Goal: Task Accomplishment & Management: Use online tool/utility

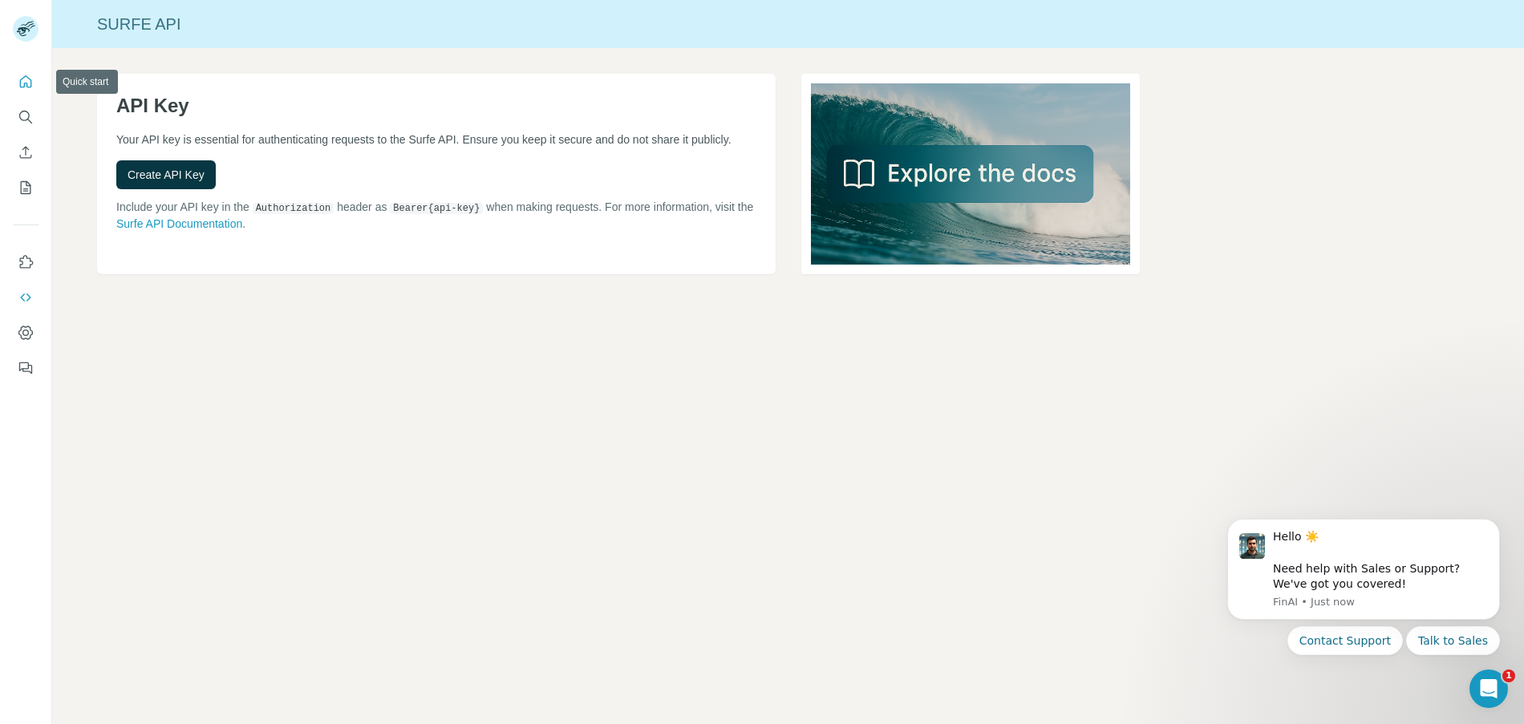
click at [27, 79] on icon "Quick start" at bounding box center [26, 82] width 16 height 16
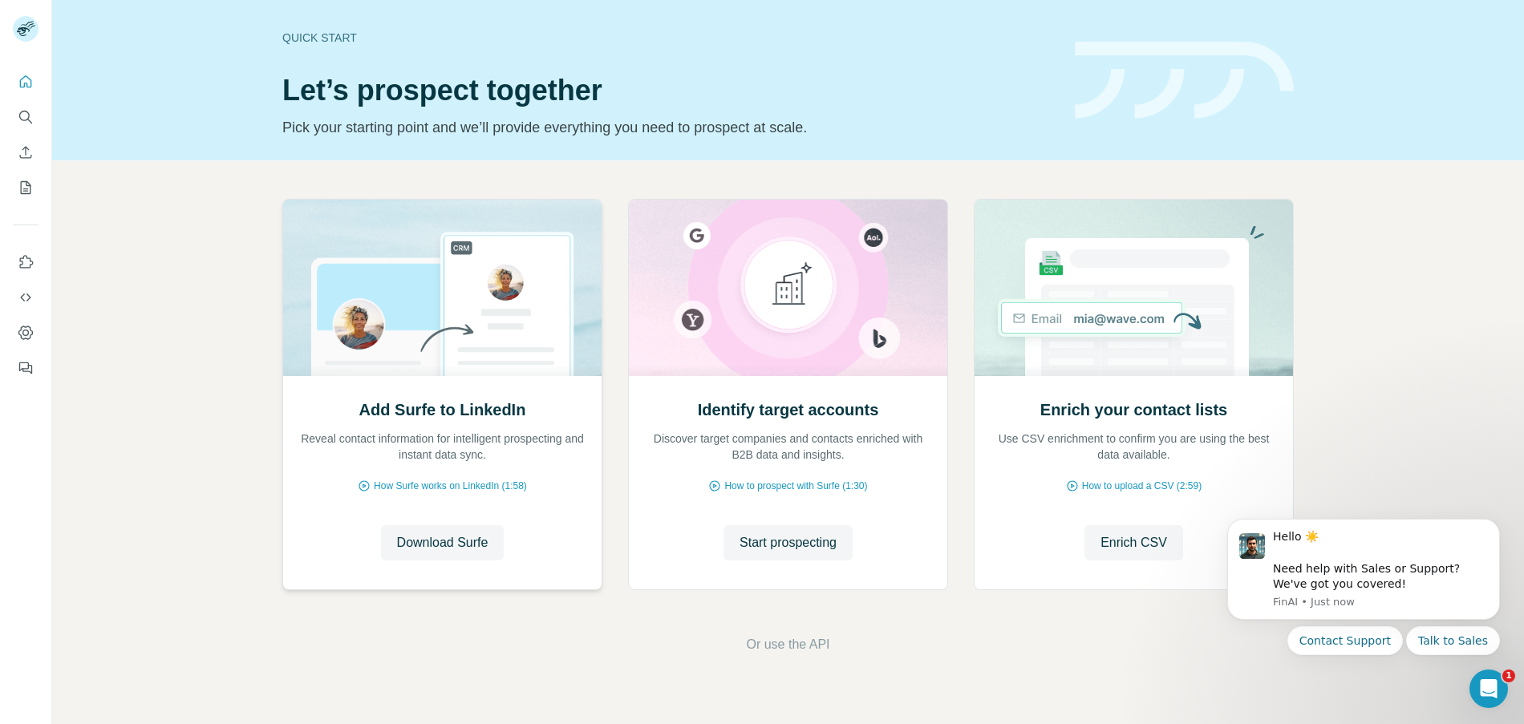
click at [459, 565] on div "Add Surfe to LinkedIn Reveal contact information for intelligent prospecting an…" at bounding box center [442, 482] width 318 height 213
click at [457, 544] on span "Download Surfe" at bounding box center [442, 542] width 91 height 19
click at [21, 79] on icon "Quick start" at bounding box center [26, 81] width 12 height 12
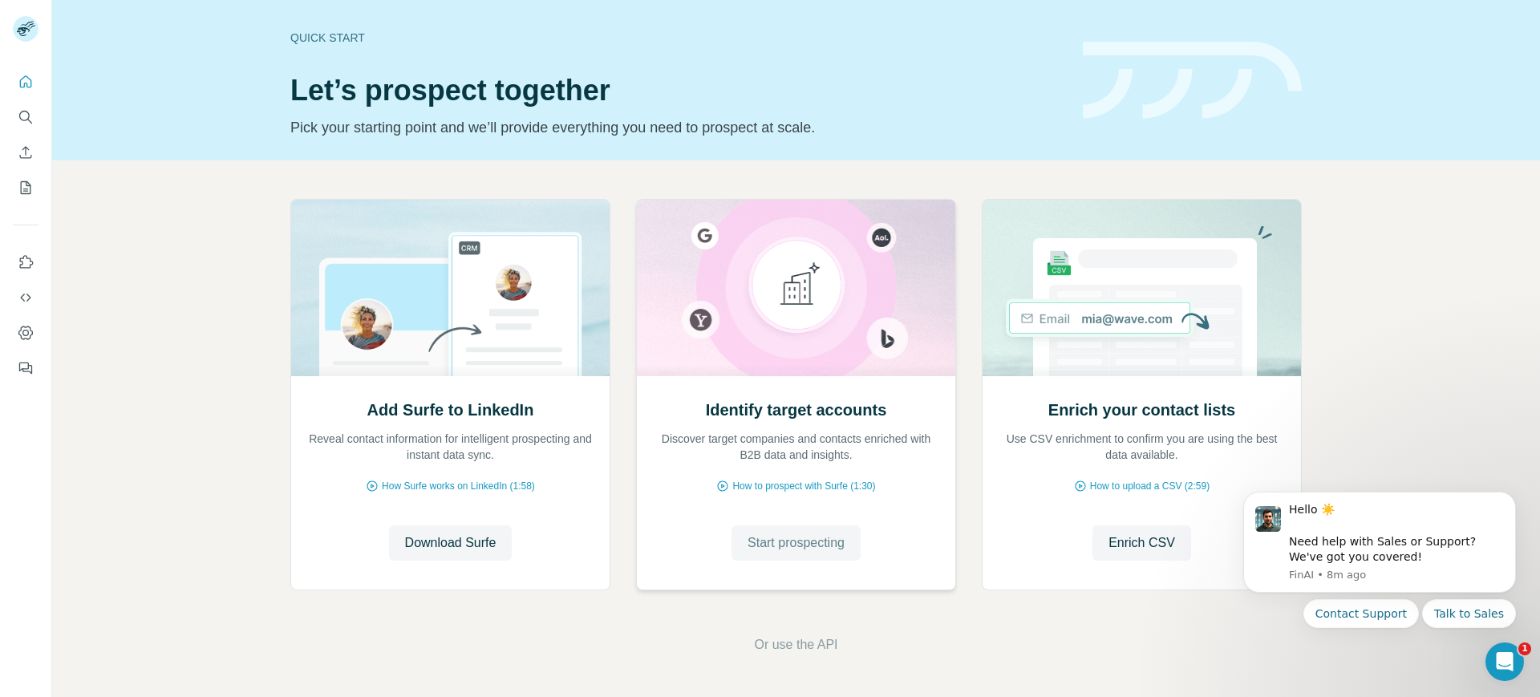
click at [831, 546] on span "Start prospecting" at bounding box center [795, 542] width 97 height 19
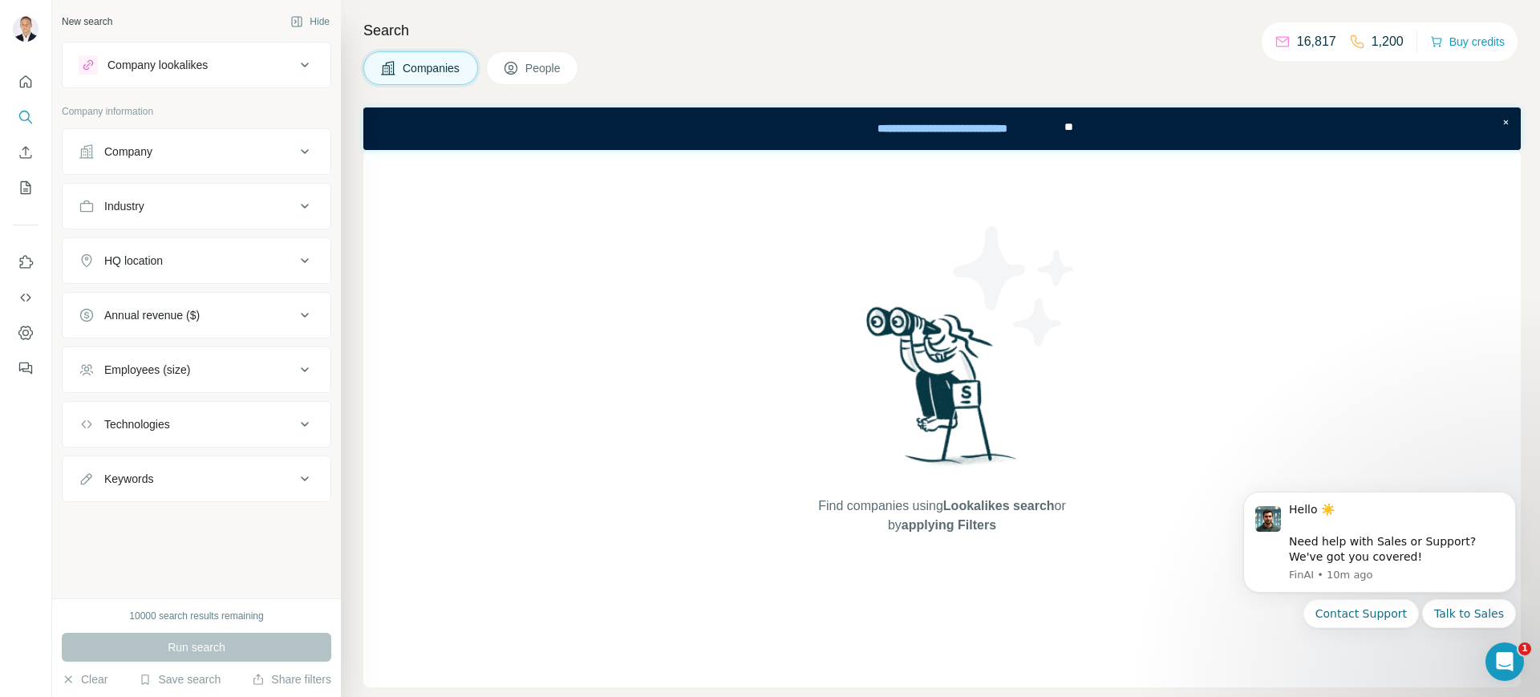
click at [239, 128] on div "Company" at bounding box center [196, 151] width 269 height 47
click at [240, 134] on button "Company" at bounding box center [197, 151] width 268 height 38
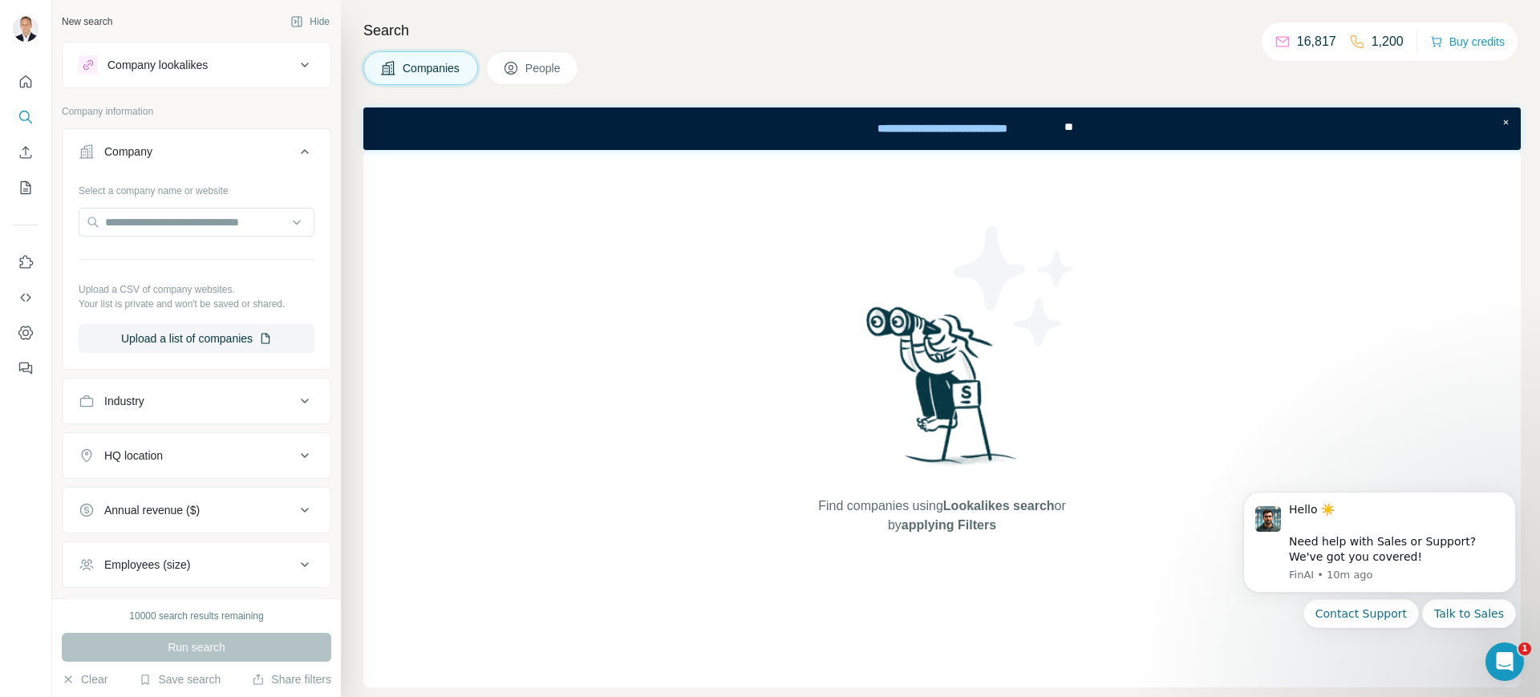
click at [164, 205] on div "Select a company name or website Upload a CSV of company websites. Your list is…" at bounding box center [197, 265] width 236 height 176
click at [162, 213] on input "text" at bounding box center [197, 222] width 236 height 29
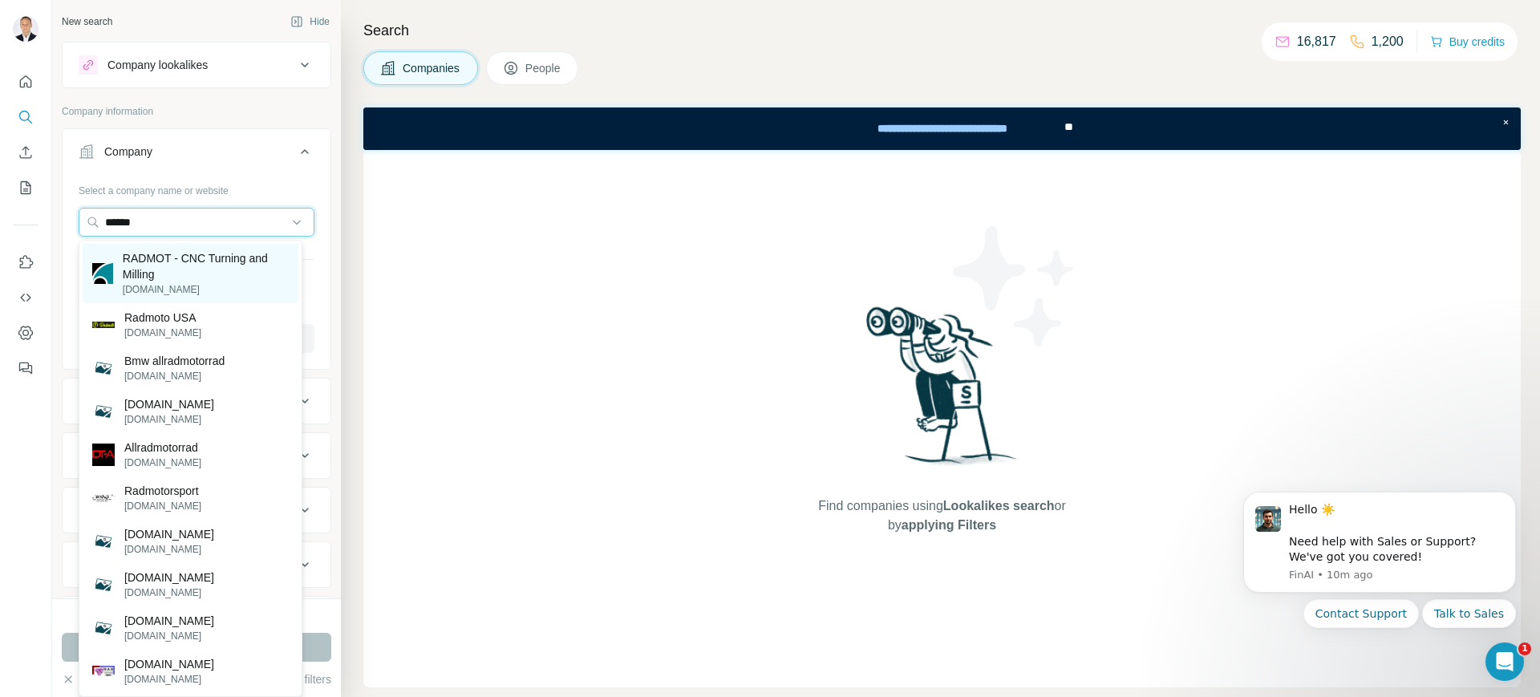
type input "******"
click at [208, 278] on p "RADMOT - CNC Turning and Milling" at bounding box center [206, 266] width 166 height 32
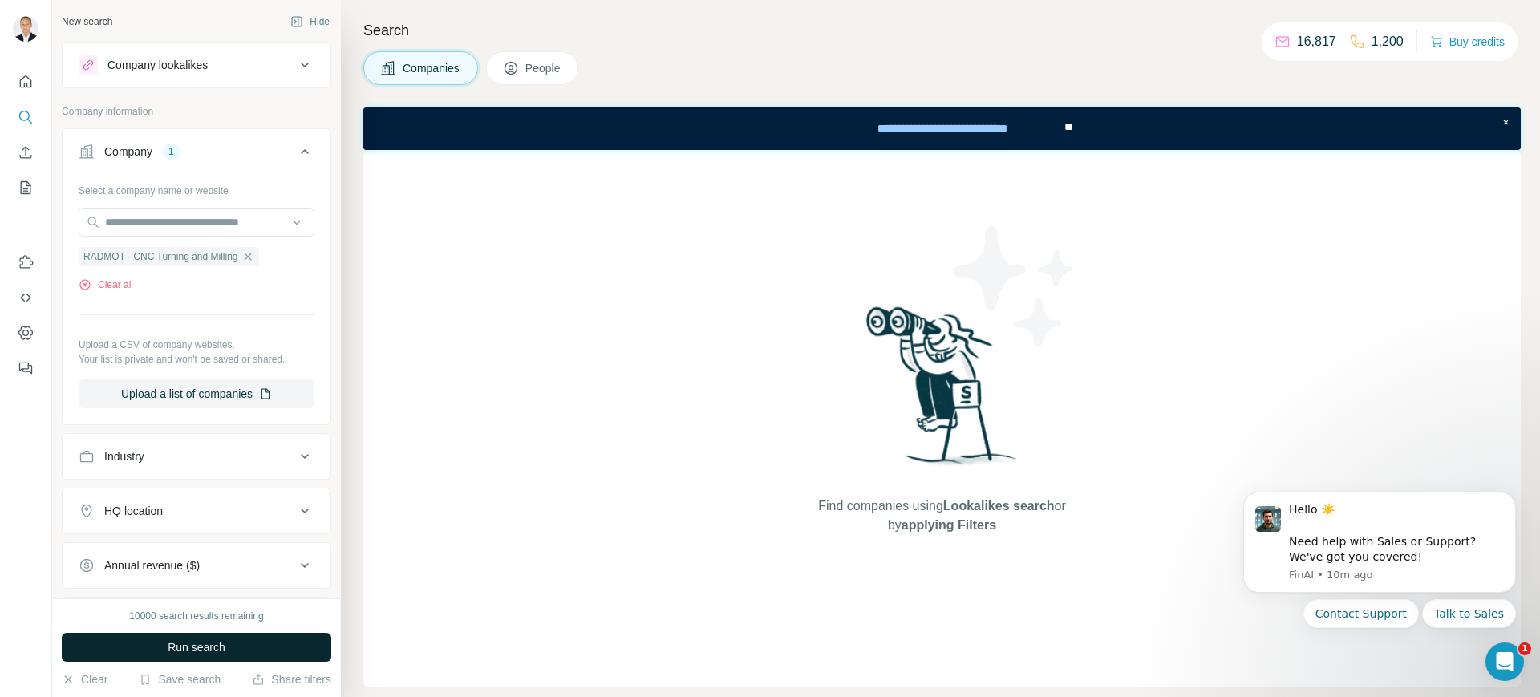
click at [207, 651] on span "Run search" at bounding box center [197, 647] width 58 height 16
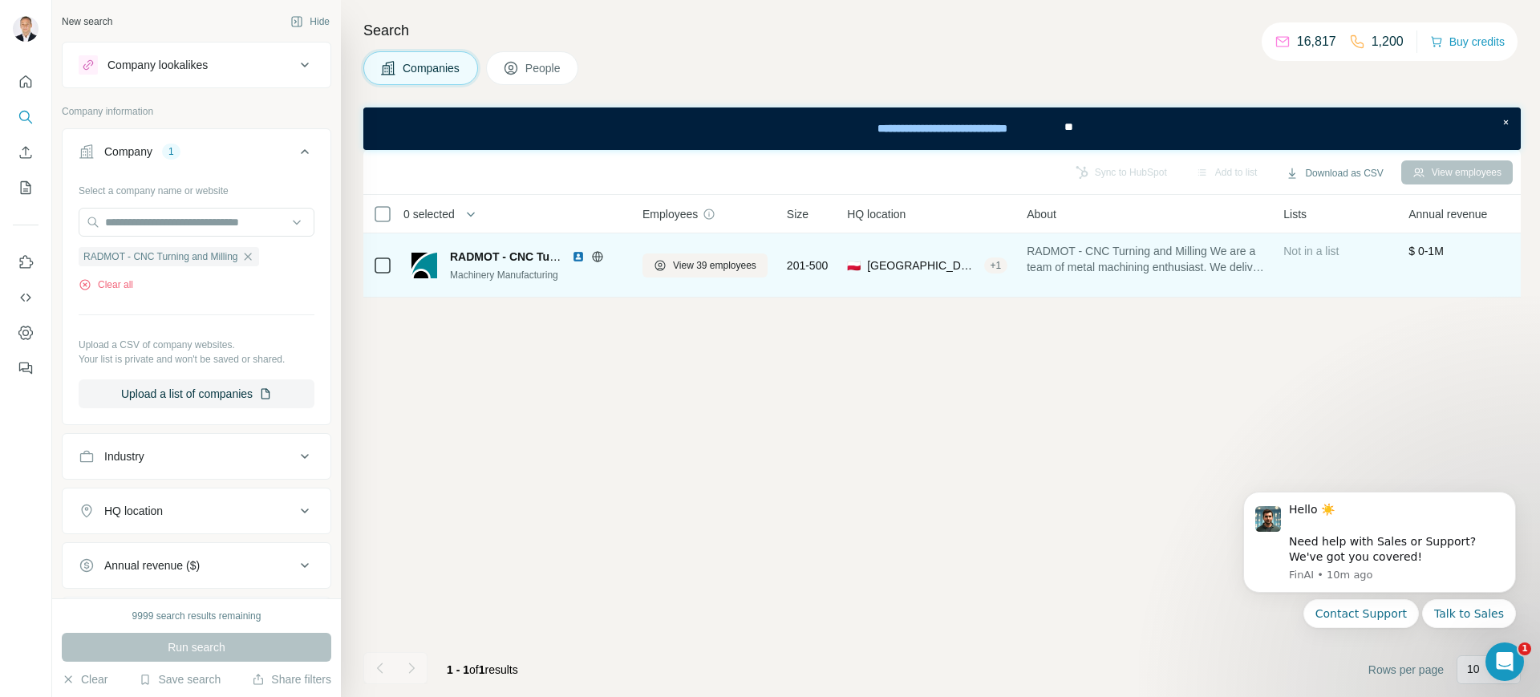
click at [491, 253] on span "RADMOT - CNC Turning and Milling" at bounding box center [544, 256] width 189 height 13
click at [688, 269] on span "View 39 employees" at bounding box center [714, 265] width 83 height 14
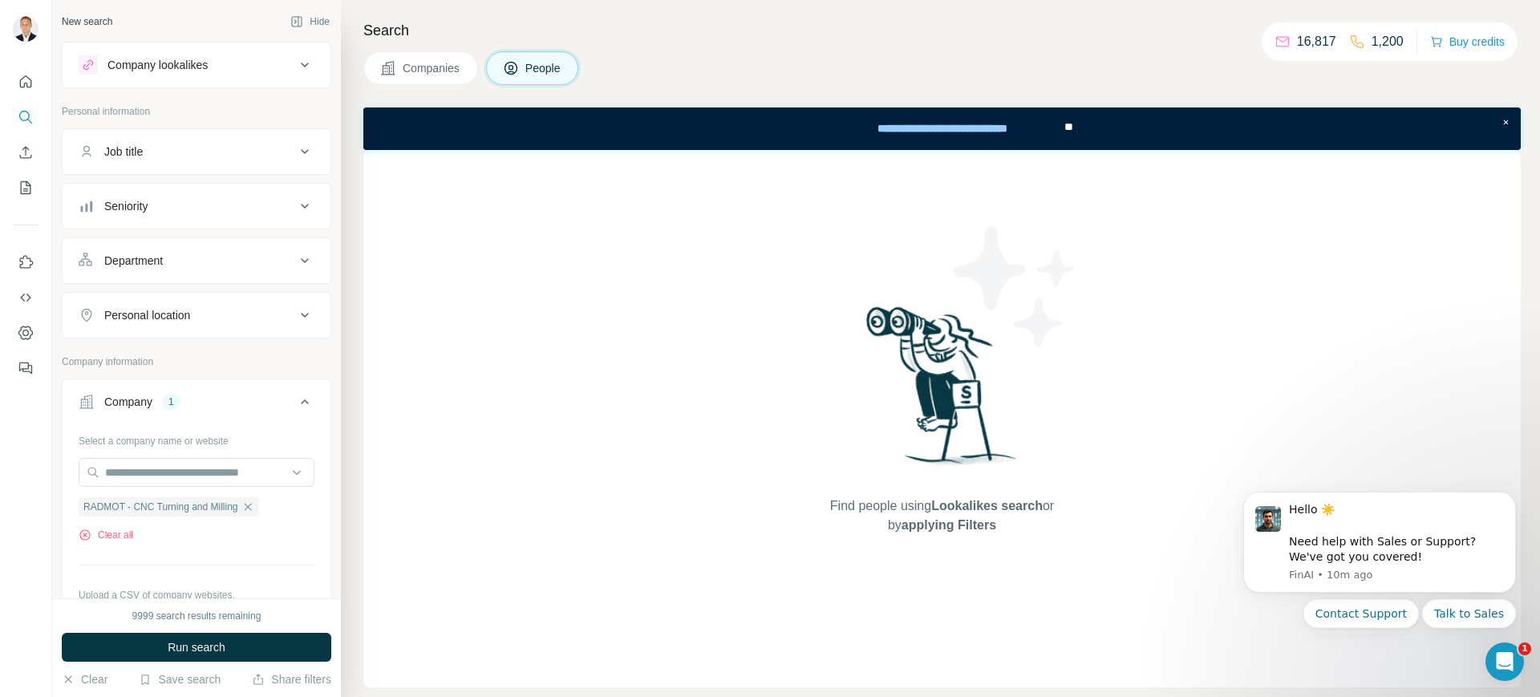
click at [434, 65] on span "Companies" at bounding box center [432, 68] width 59 height 16
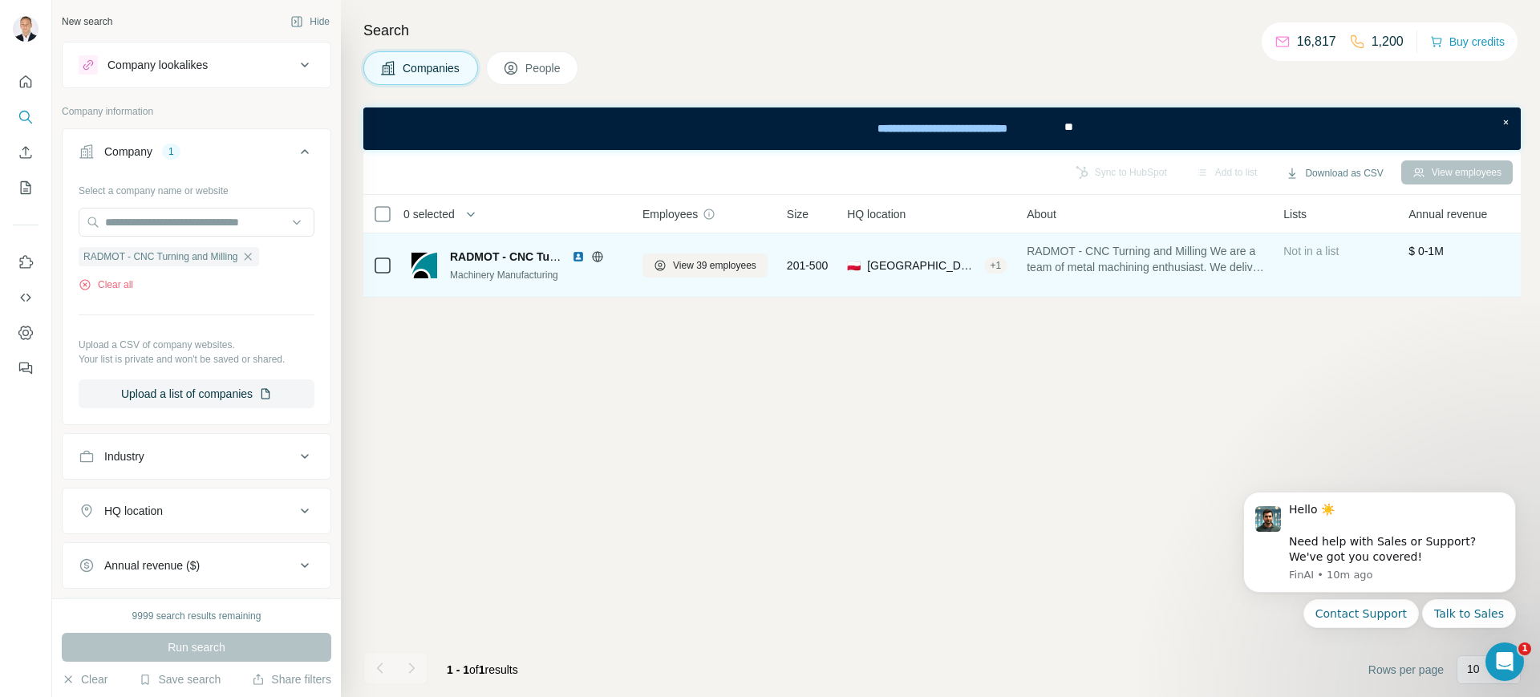
click at [462, 263] on div "RADMOT - CNC Turning and Milling" at bounding box center [507, 257] width 114 height 16
click at [508, 268] on div "Machinery Manufacturing" at bounding box center [536, 275] width 173 height 14
click at [683, 270] on span "View 39 employees" at bounding box center [714, 265] width 83 height 14
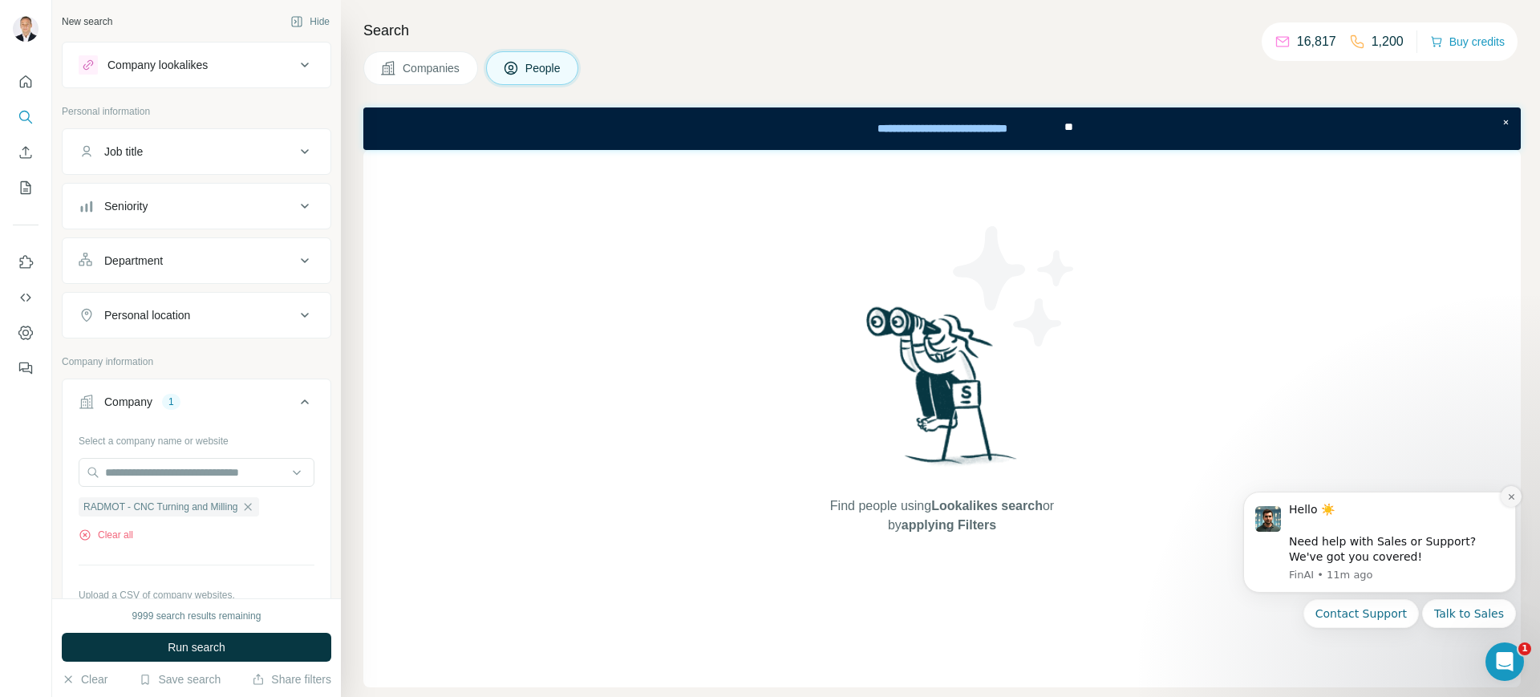
click at [1512, 495] on icon "Dismiss notification" at bounding box center [1511, 497] width 6 height 6
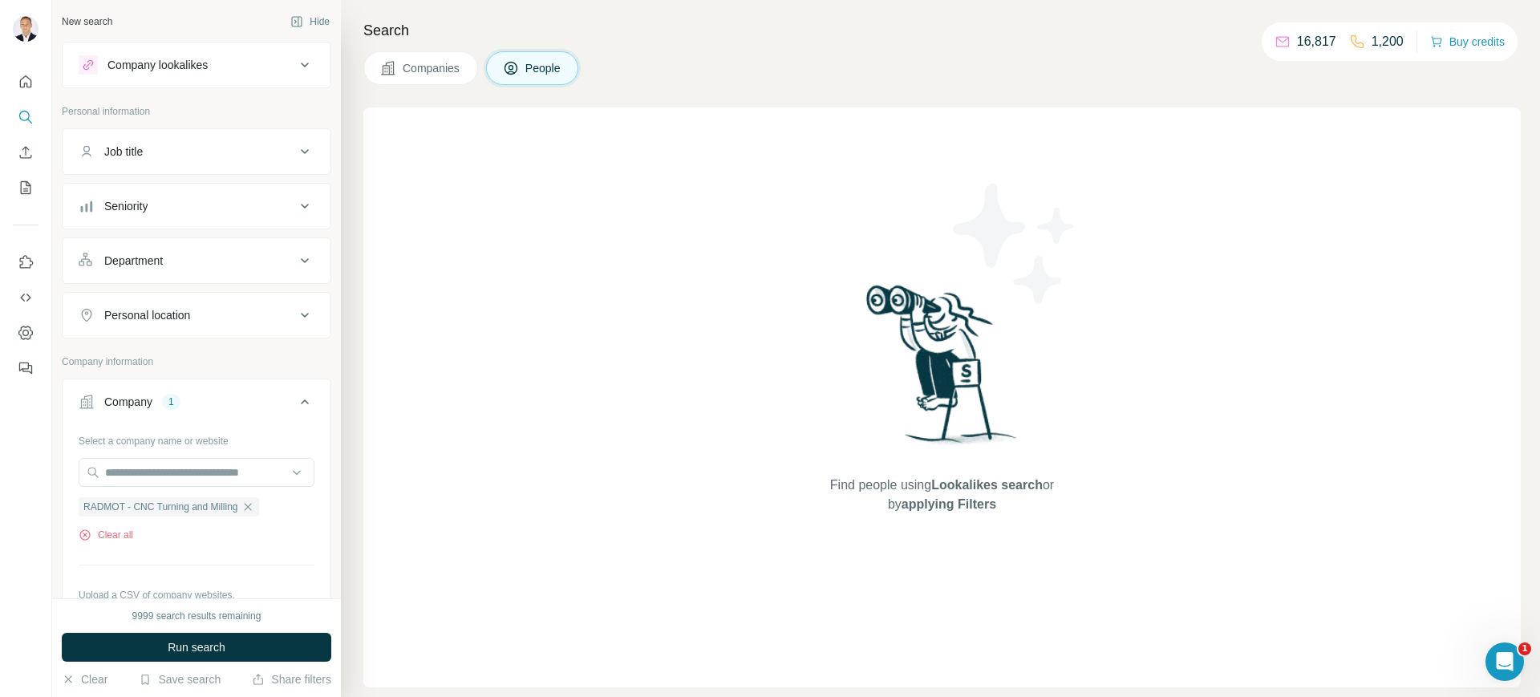
click at [464, 58] on button "Companies" at bounding box center [420, 68] width 115 height 34
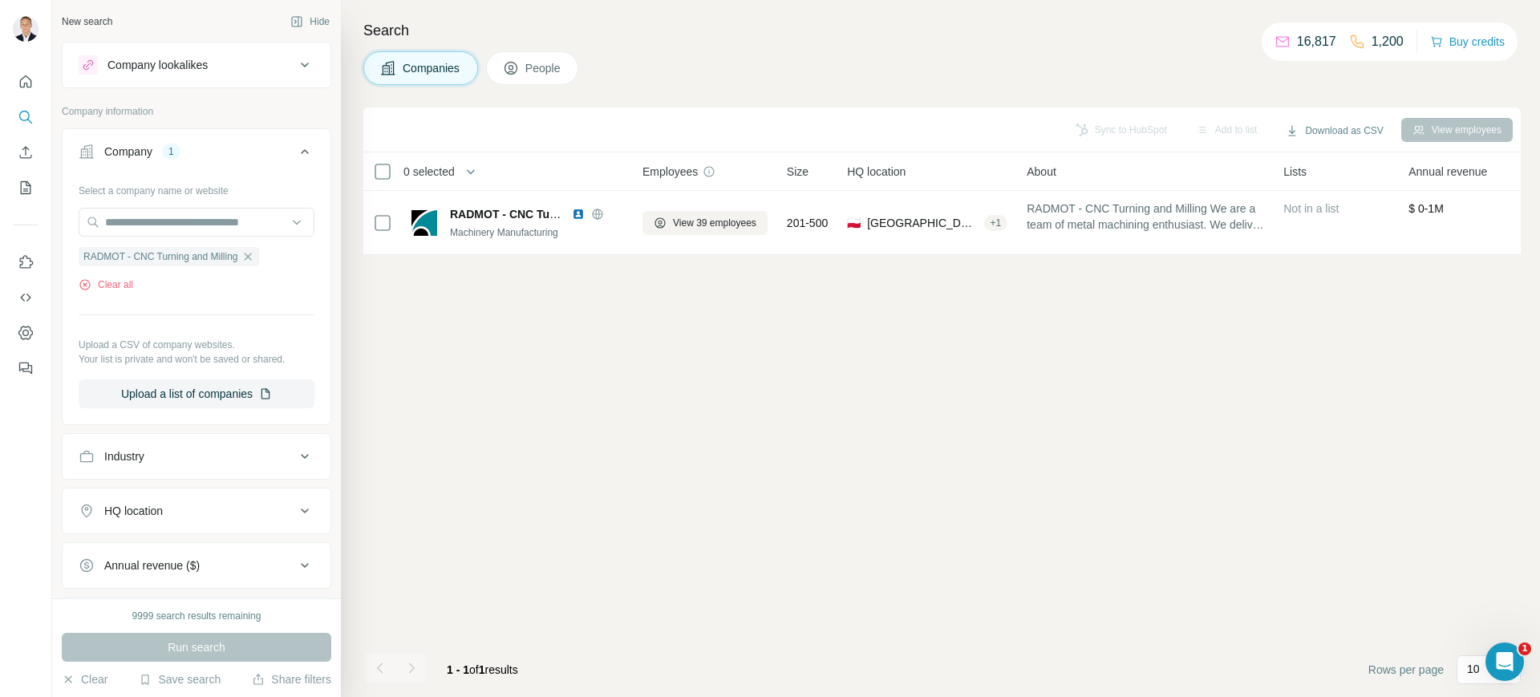
click at [1438, 124] on div "View employees" at bounding box center [1456, 130] width 111 height 24
click at [1439, 130] on div "View employees" at bounding box center [1456, 130] width 111 height 24
click at [1415, 134] on icon "button" at bounding box center [1418, 129] width 13 height 13
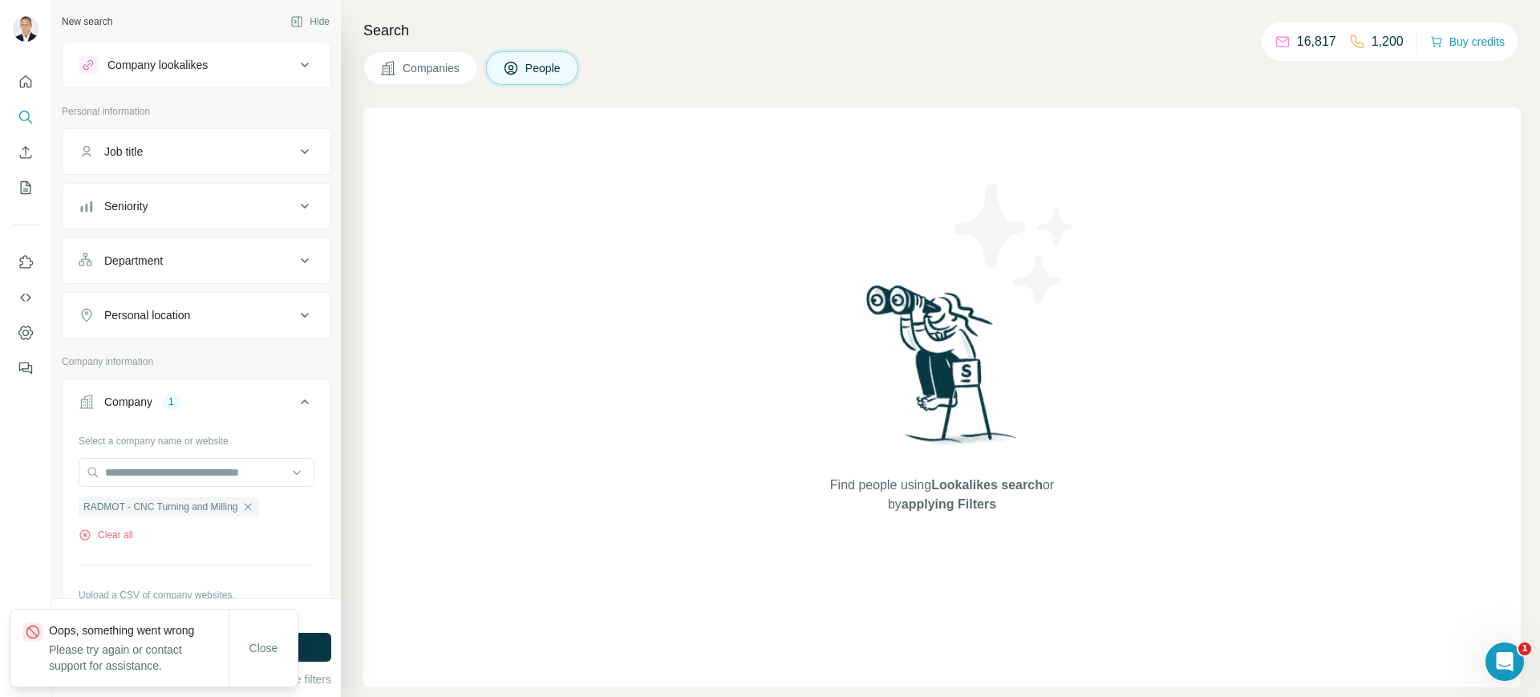
click at [206, 47] on button "Company lookalikes" at bounding box center [197, 65] width 268 height 38
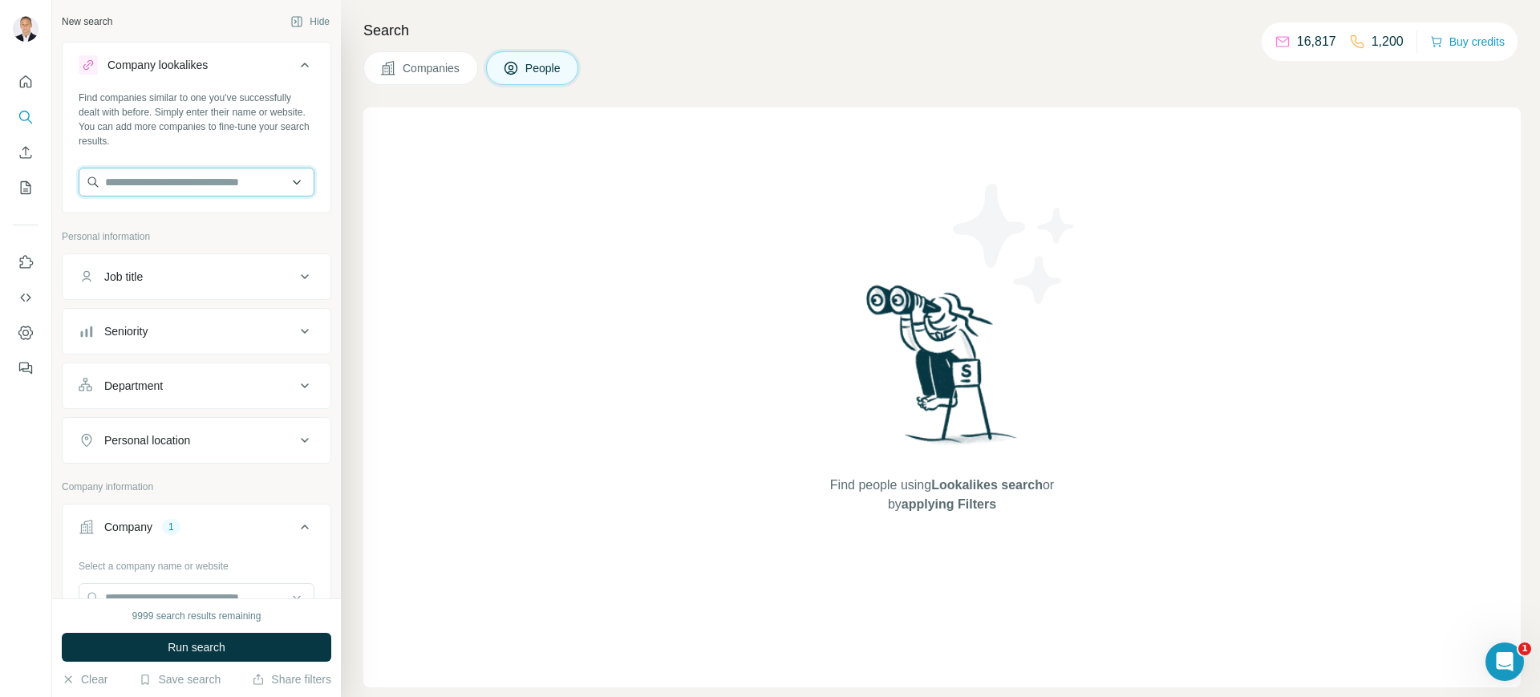
click at [162, 184] on input "text" at bounding box center [197, 182] width 236 height 29
type input "*"
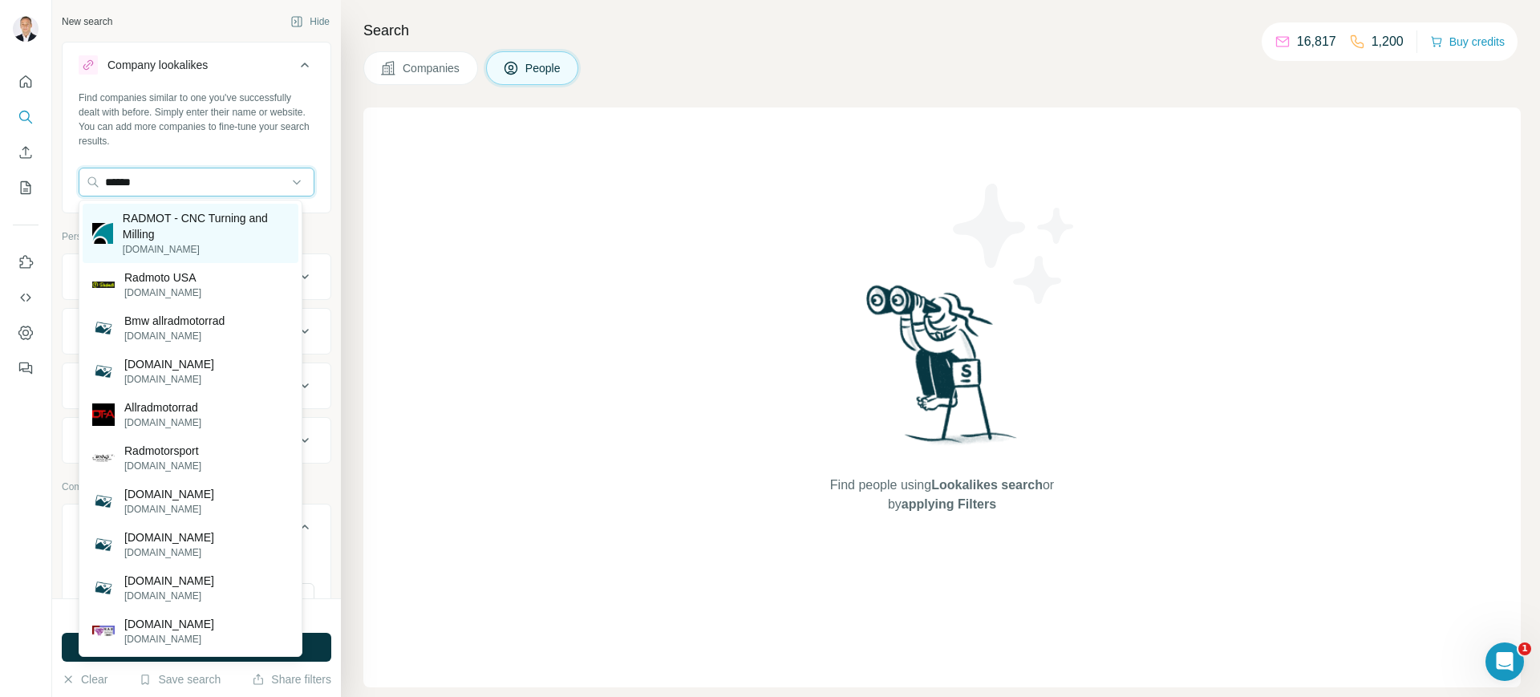
type input "******"
click at [170, 212] on p "RADMOT - CNC Turning and Milling" at bounding box center [206, 226] width 166 height 32
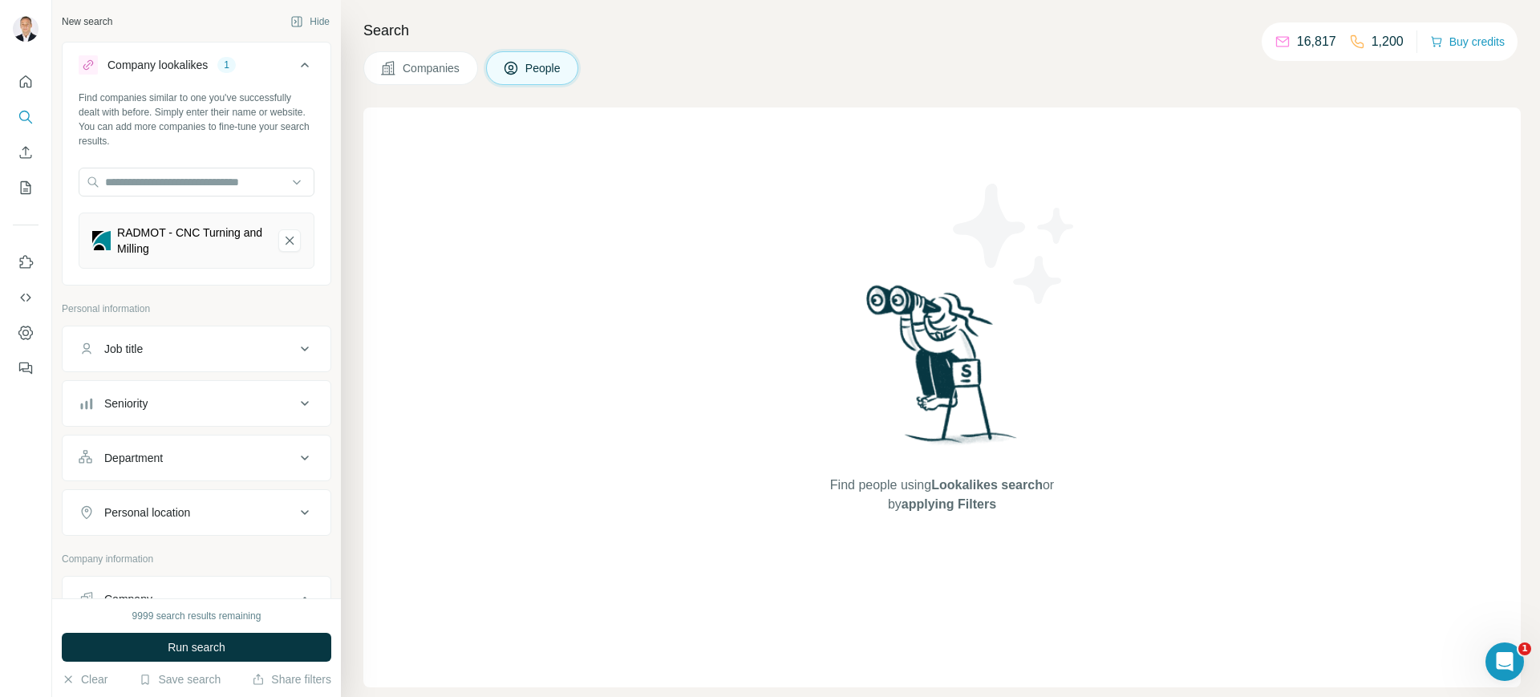
click at [1021, 352] on img at bounding box center [942, 370] width 167 height 179
click at [419, 63] on span "Companies" at bounding box center [432, 68] width 59 height 16
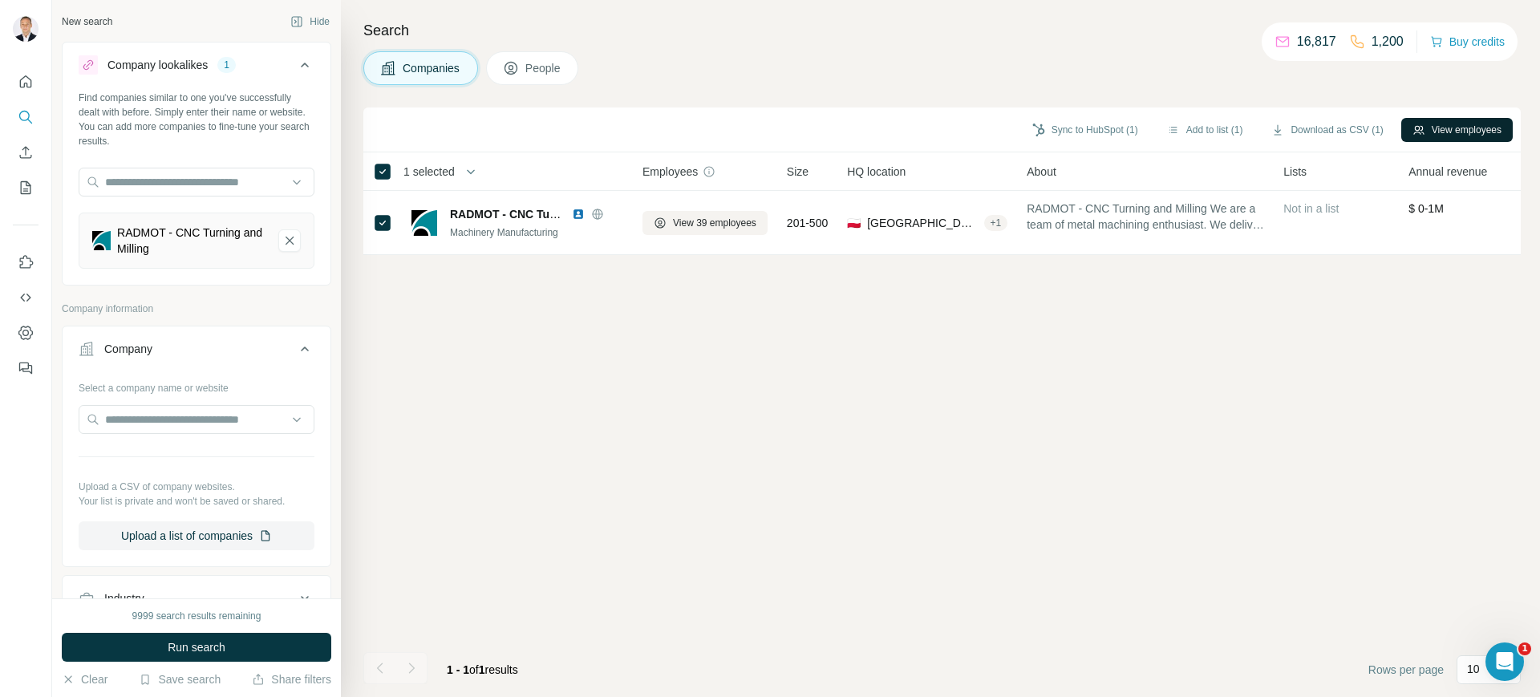
click at [1407, 129] on button "View employees" at bounding box center [1456, 130] width 111 height 24
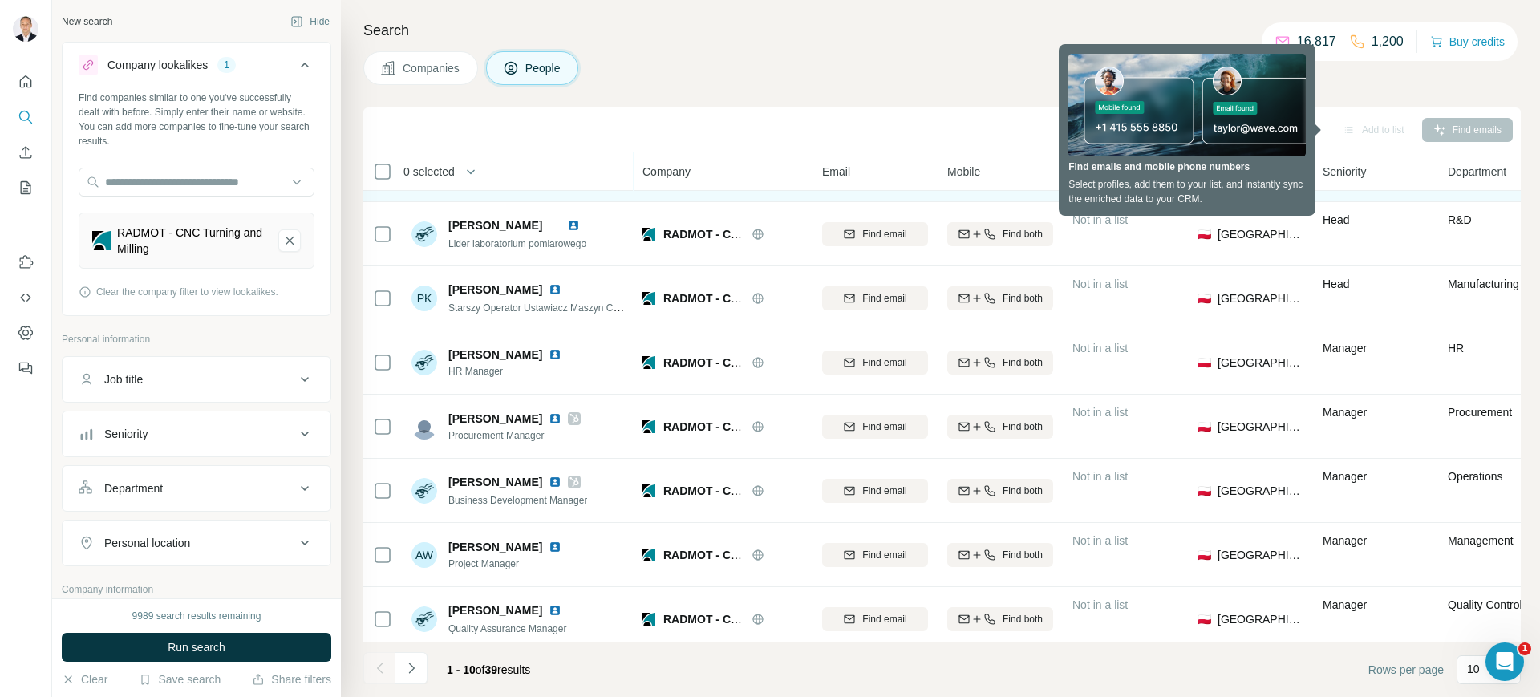
scroll to position [199, 0]
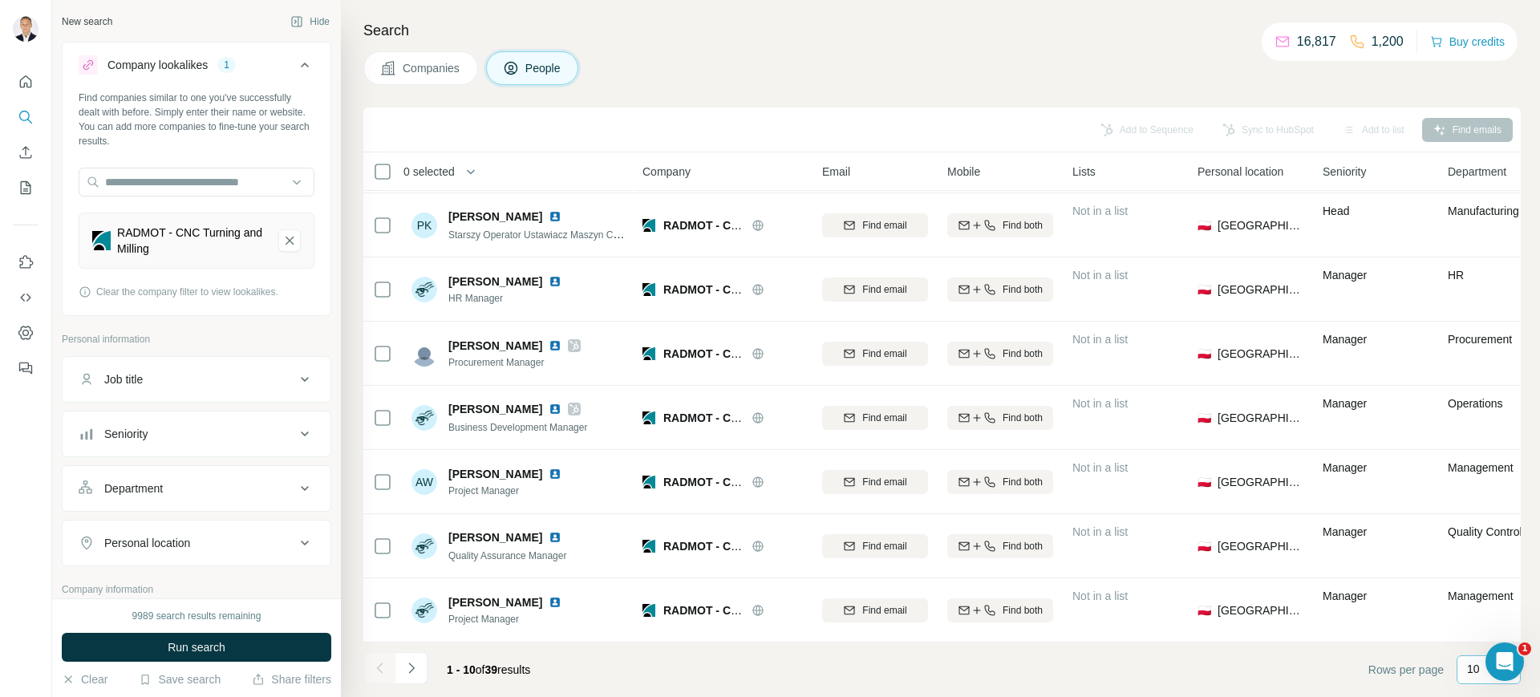
click at [1459, 680] on div "10" at bounding box center [1488, 669] width 64 height 29
drag, startPoint x: 1466, startPoint y: 562, endPoint x: 1476, endPoint y: 546, distance: 19.1
click at [1476, 546] on div "60 40 20 10" at bounding box center [1488, 589] width 64 height 123
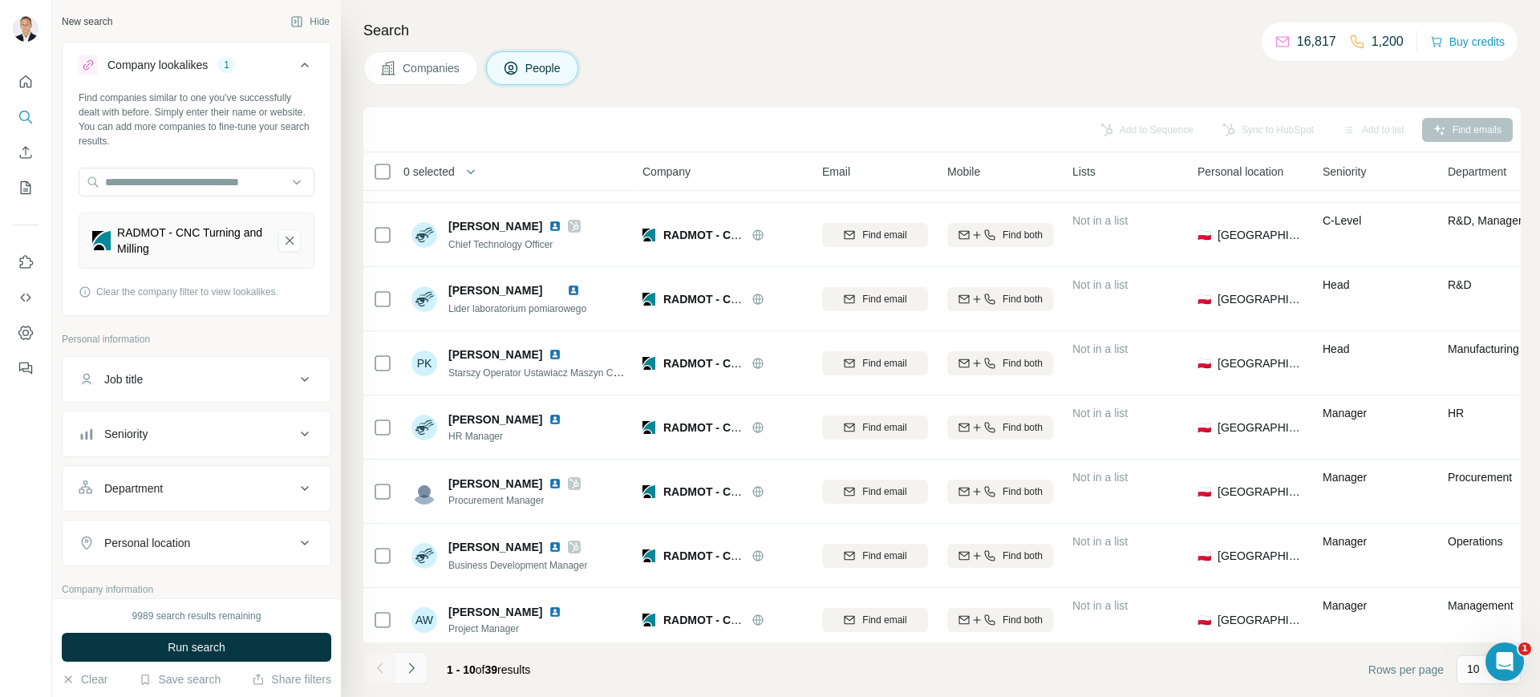
scroll to position [51, 0]
click at [403, 668] on icon "Navigate to next page" at bounding box center [411, 668] width 16 height 16
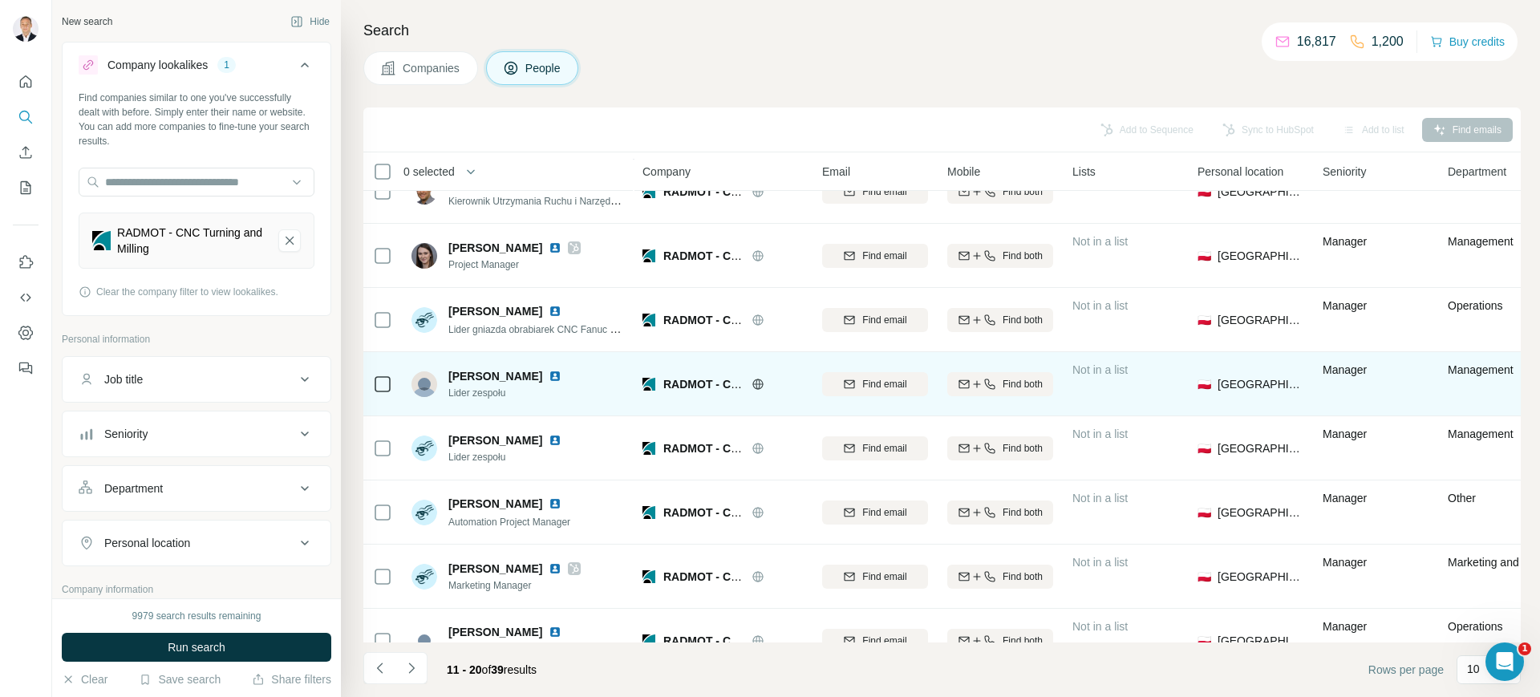
scroll to position [199, 0]
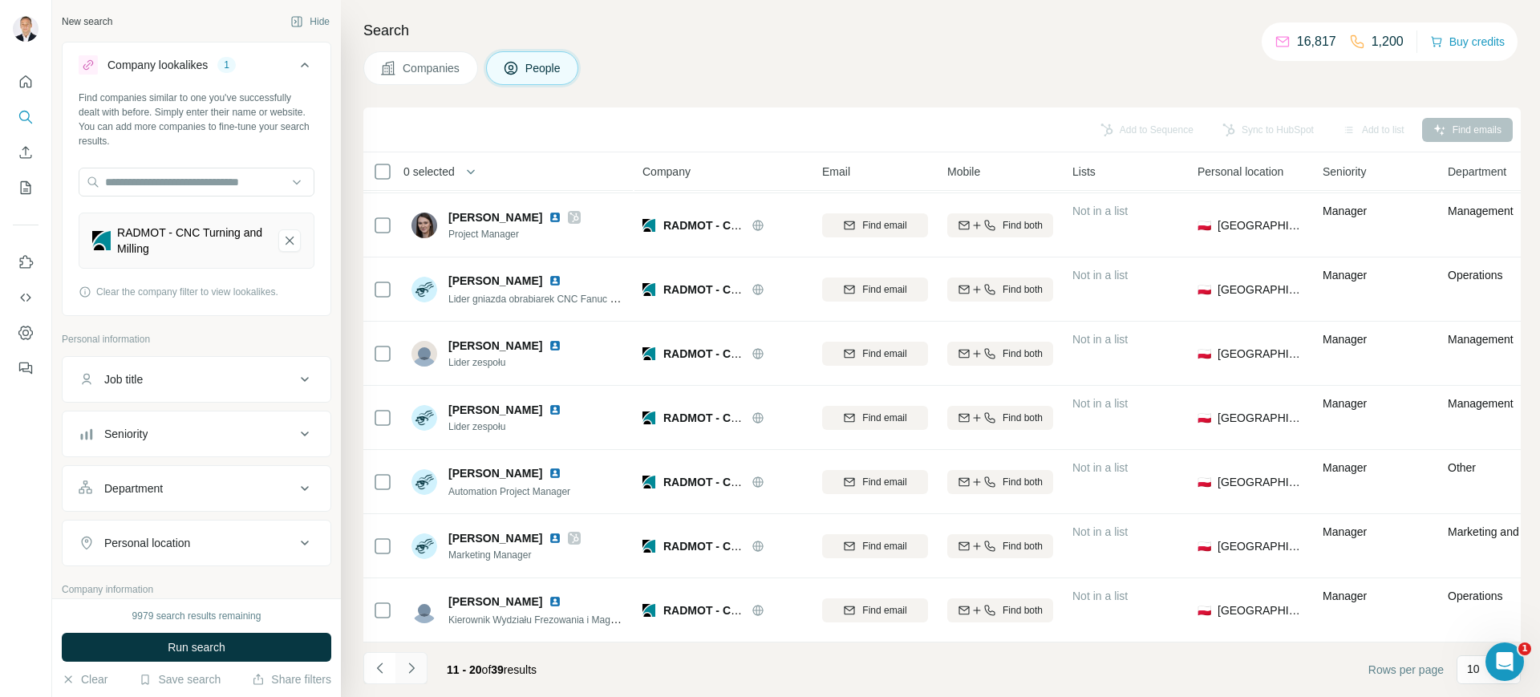
click at [409, 672] on icon "Navigate to next page" at bounding box center [411, 667] width 6 height 10
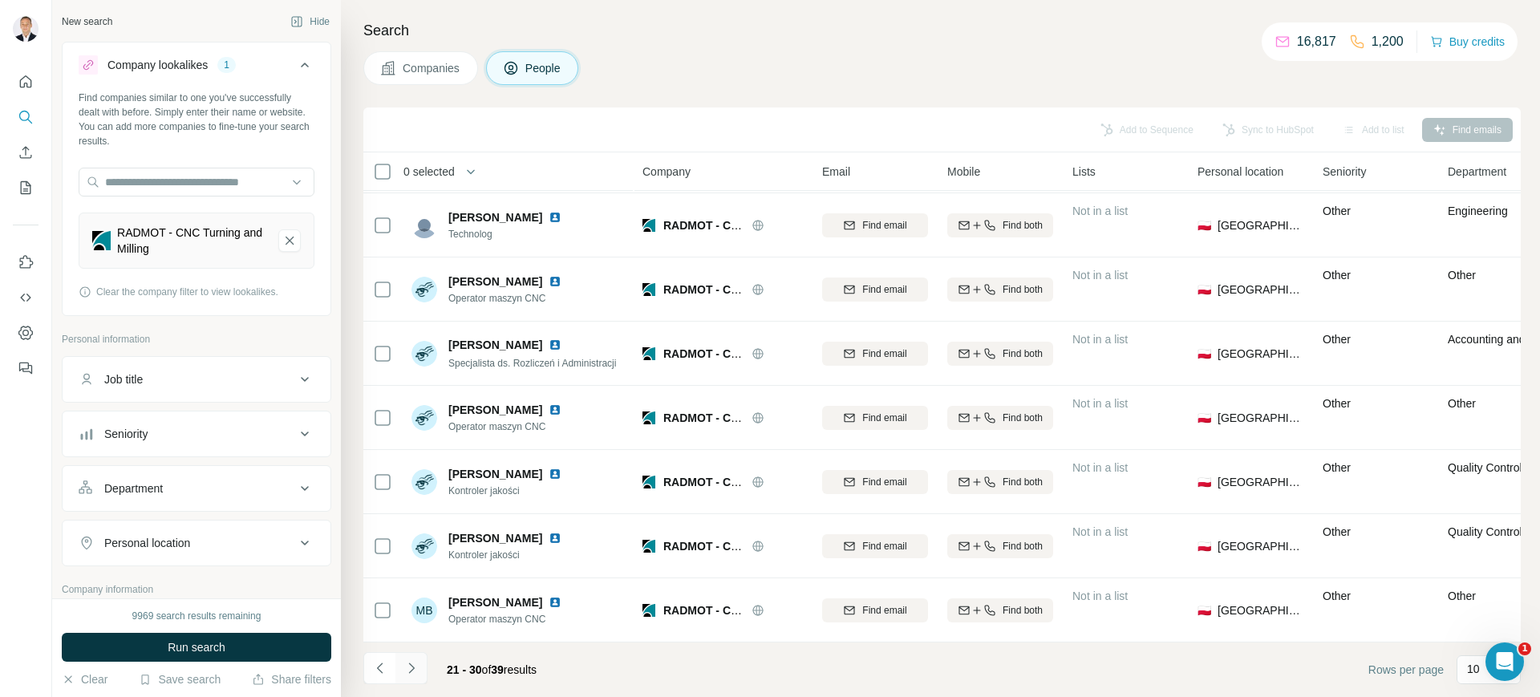
click at [419, 671] on button "Navigate to next page" at bounding box center [411, 668] width 32 height 32
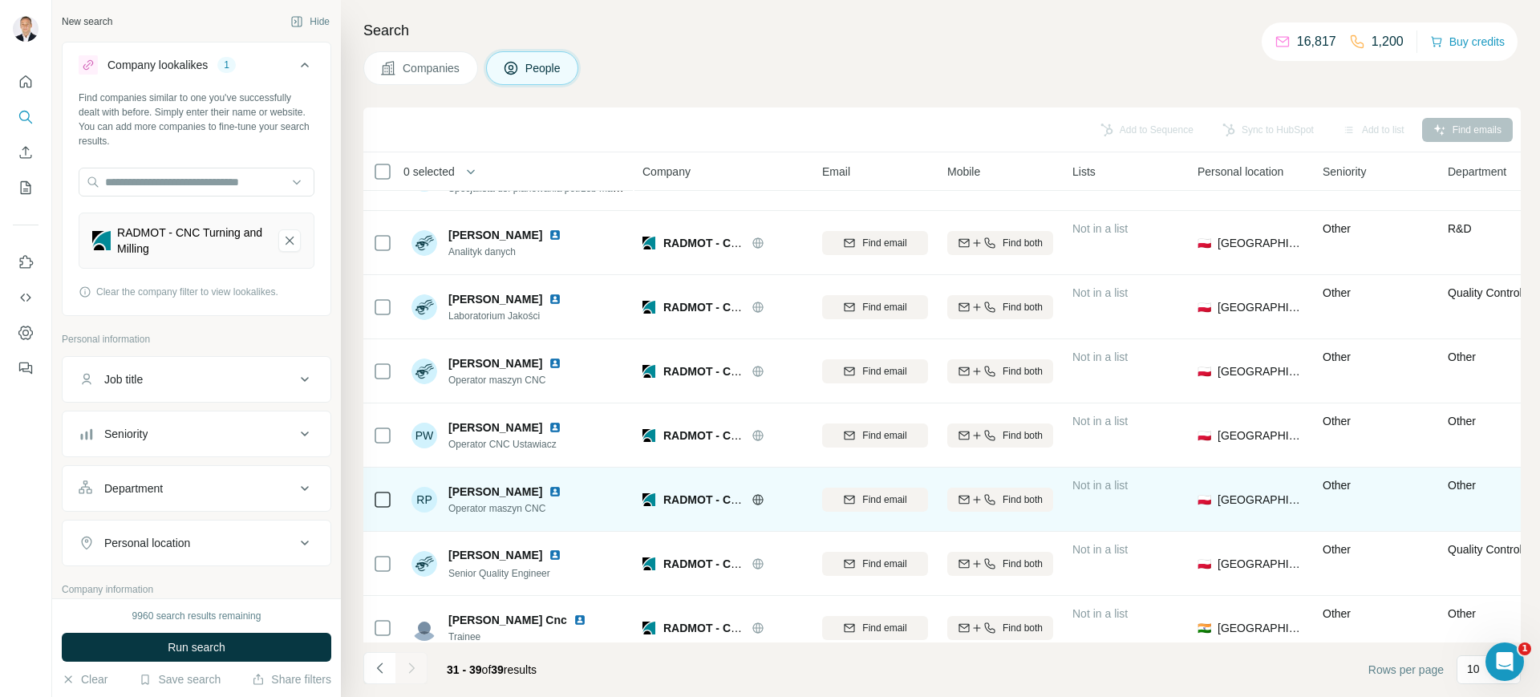
scroll to position [0, 0]
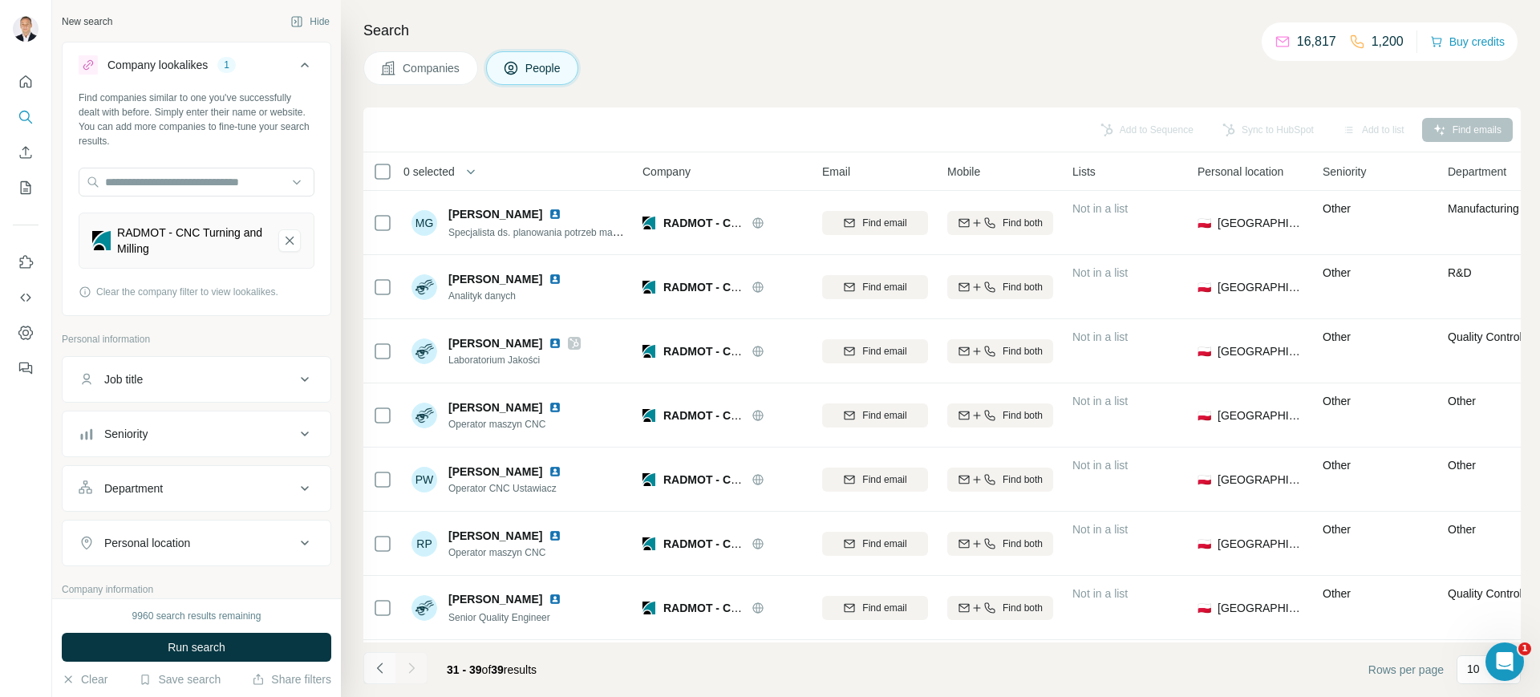
click at [370, 675] on button "Navigate to previous page" at bounding box center [379, 668] width 32 height 32
click at [372, 674] on icon "Navigate to previous page" at bounding box center [380, 668] width 16 height 16
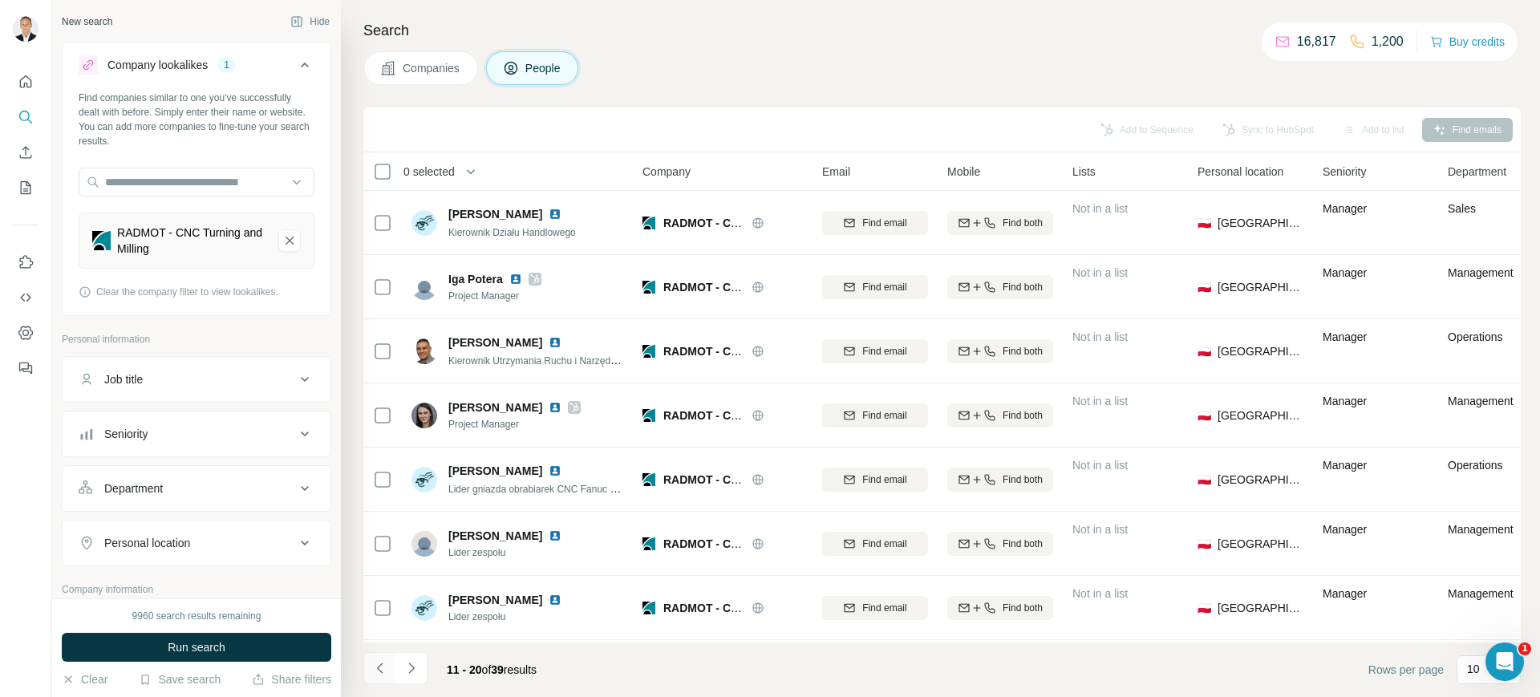
click at [372, 674] on icon "Navigate to previous page" at bounding box center [380, 668] width 16 height 16
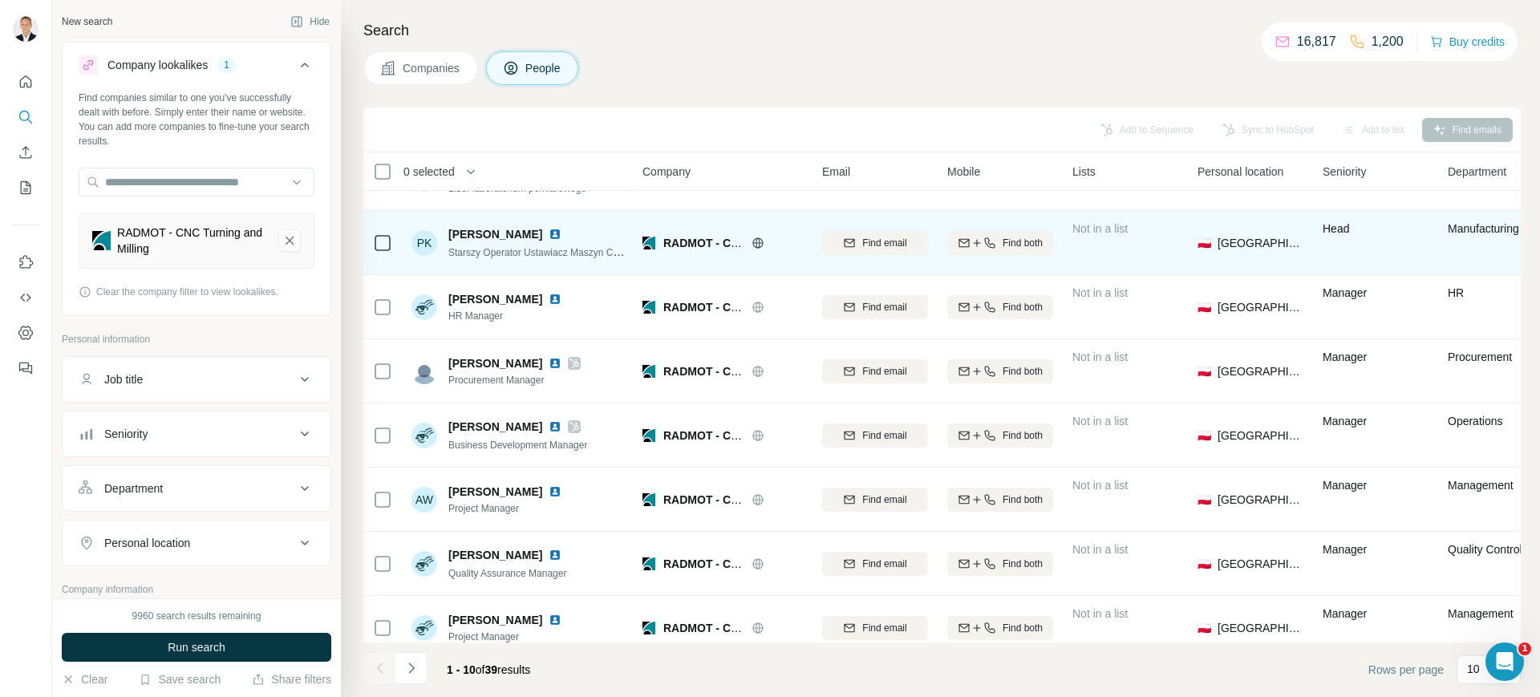
scroll to position [199, 0]
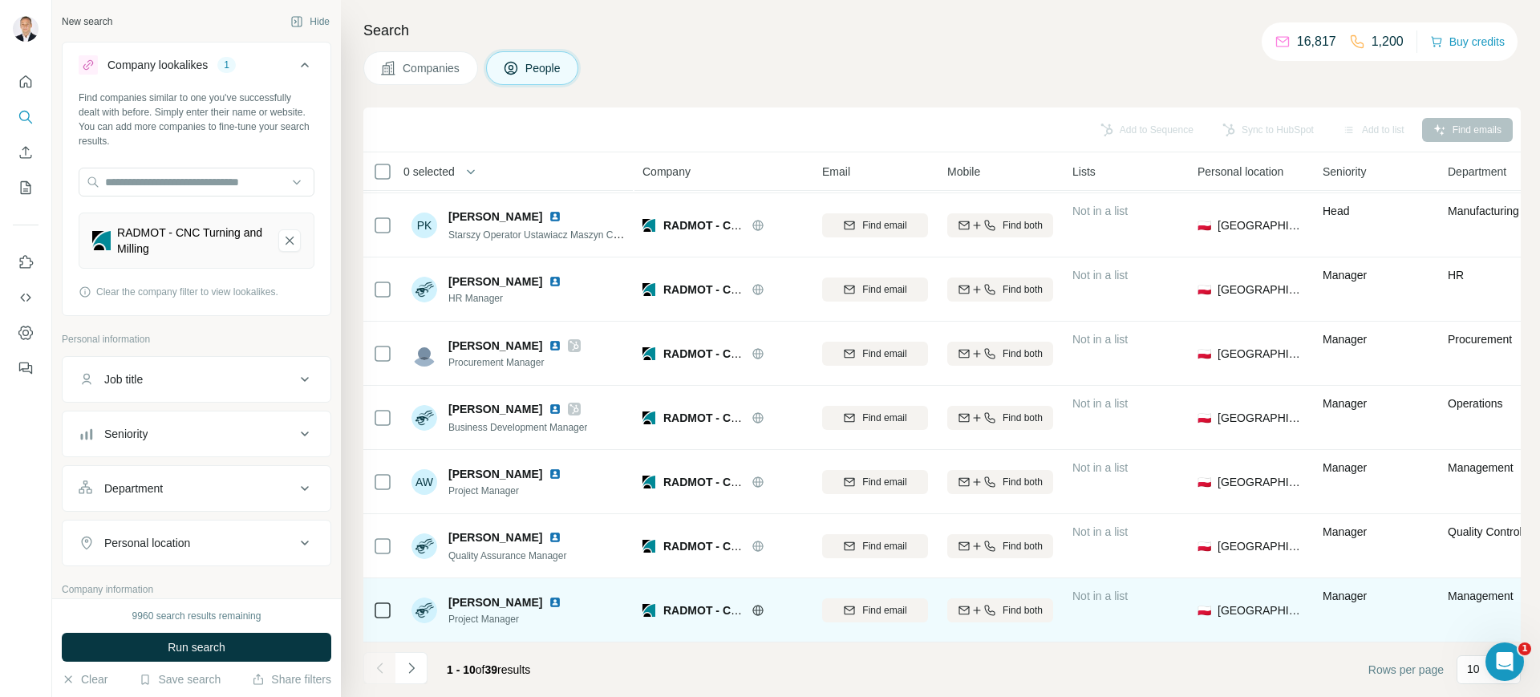
click at [427, 605] on img at bounding box center [424, 610] width 26 height 26
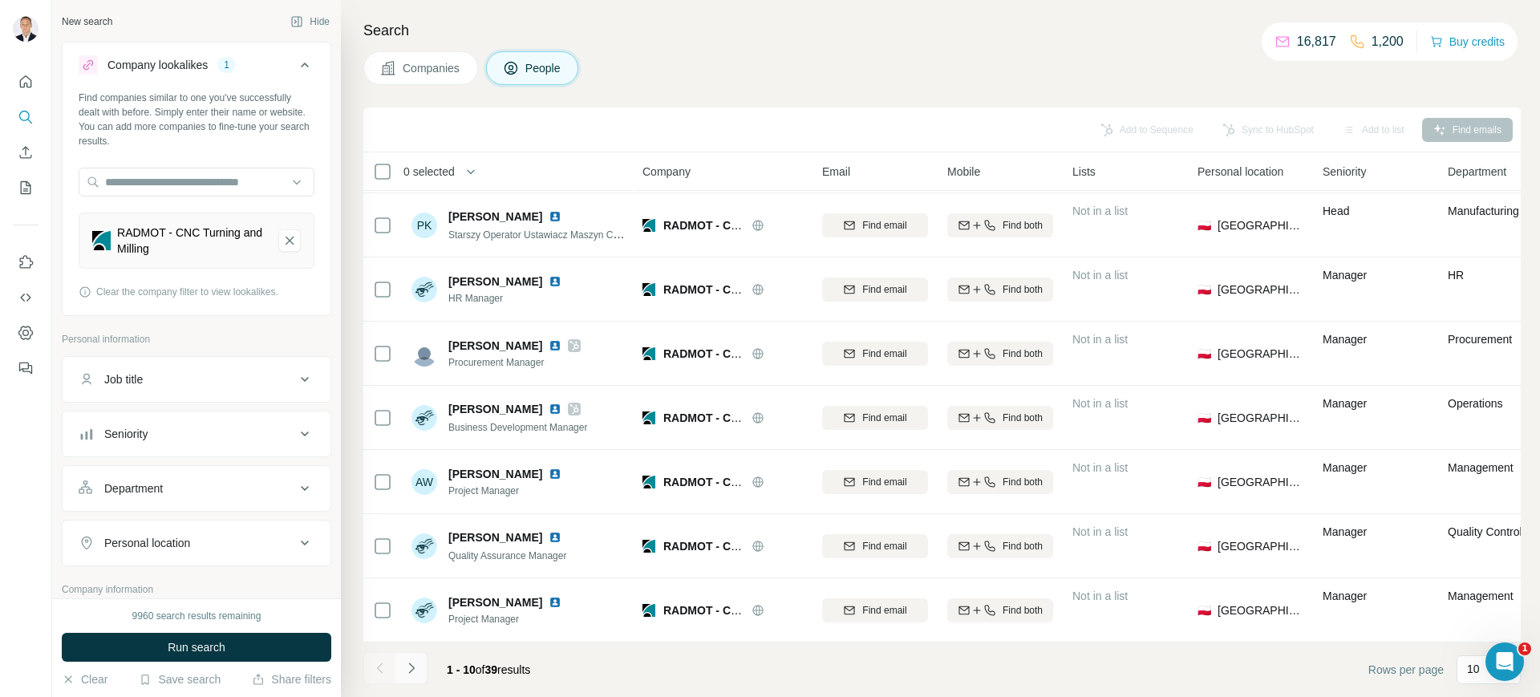
click at [414, 666] on icon "Navigate to next page" at bounding box center [411, 668] width 16 height 16
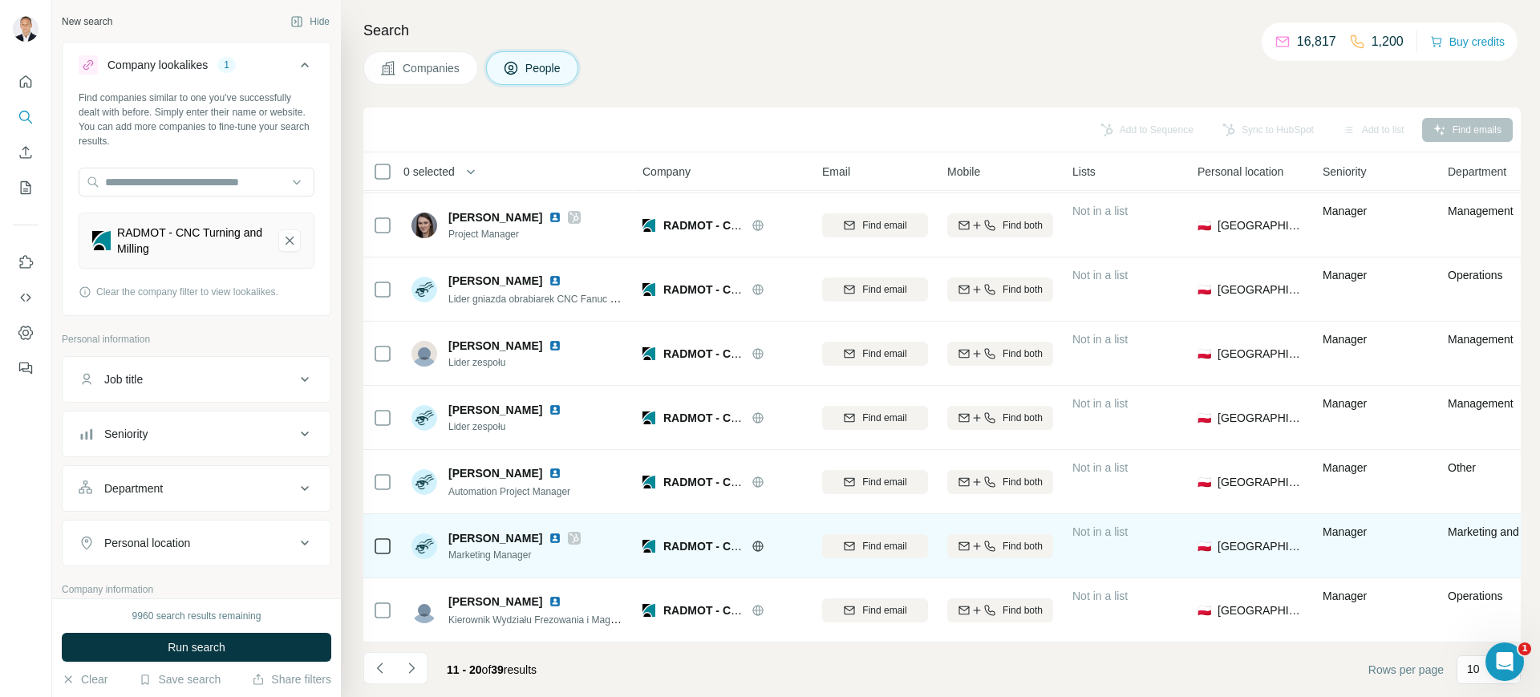
click at [495, 530] on span "[PERSON_NAME]" at bounding box center [495, 538] width 94 height 16
click at [370, 537] on td at bounding box center [382, 546] width 38 height 64
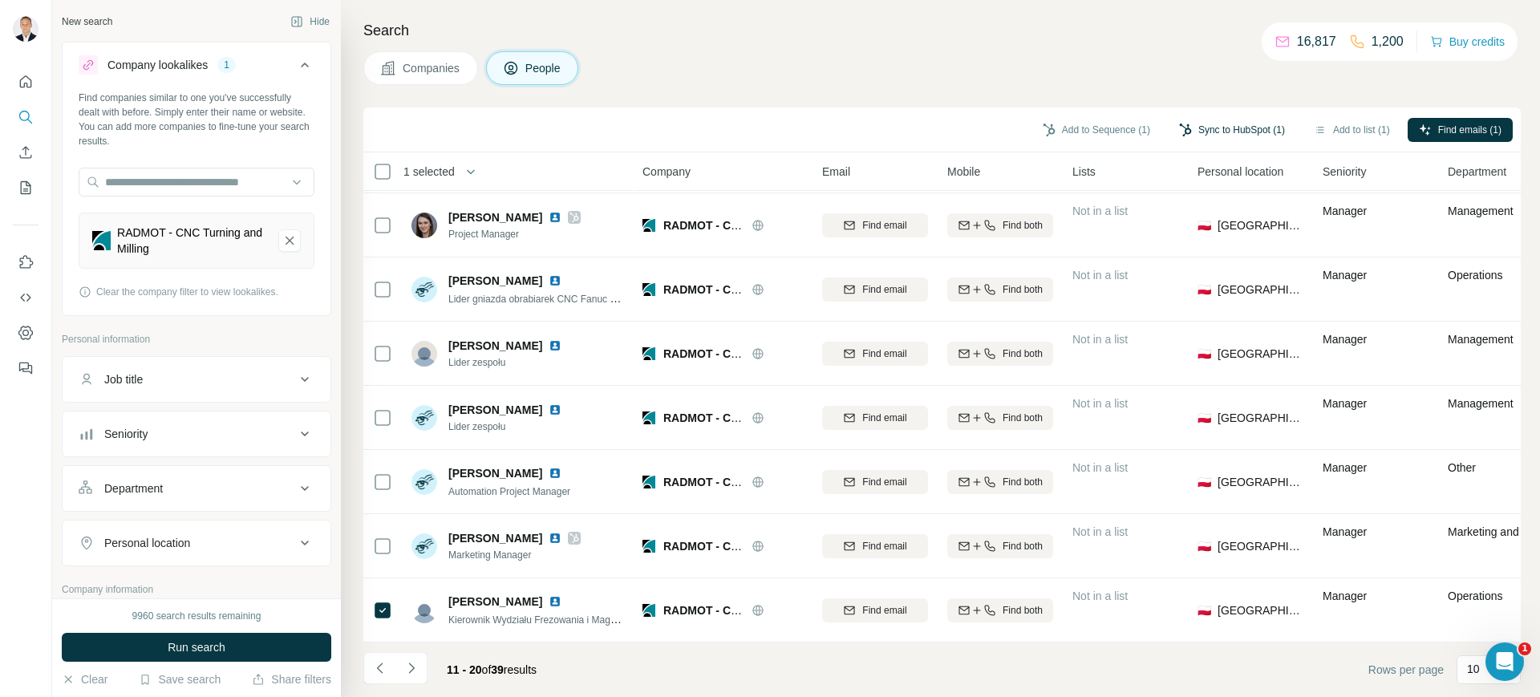
click at [1205, 126] on button "Sync to HubSpot (1)" at bounding box center [1232, 130] width 128 height 24
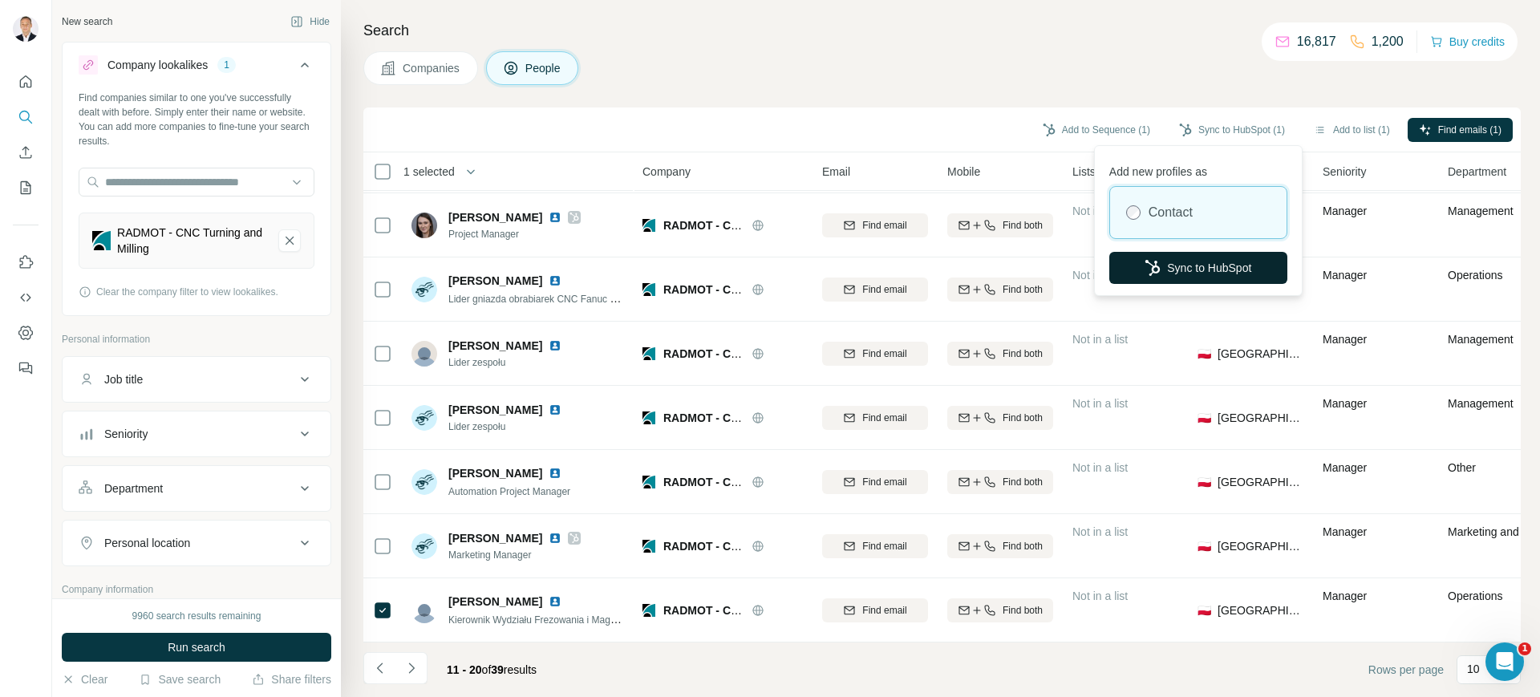
click at [1172, 260] on button "Sync to HubSpot" at bounding box center [1198, 268] width 178 height 32
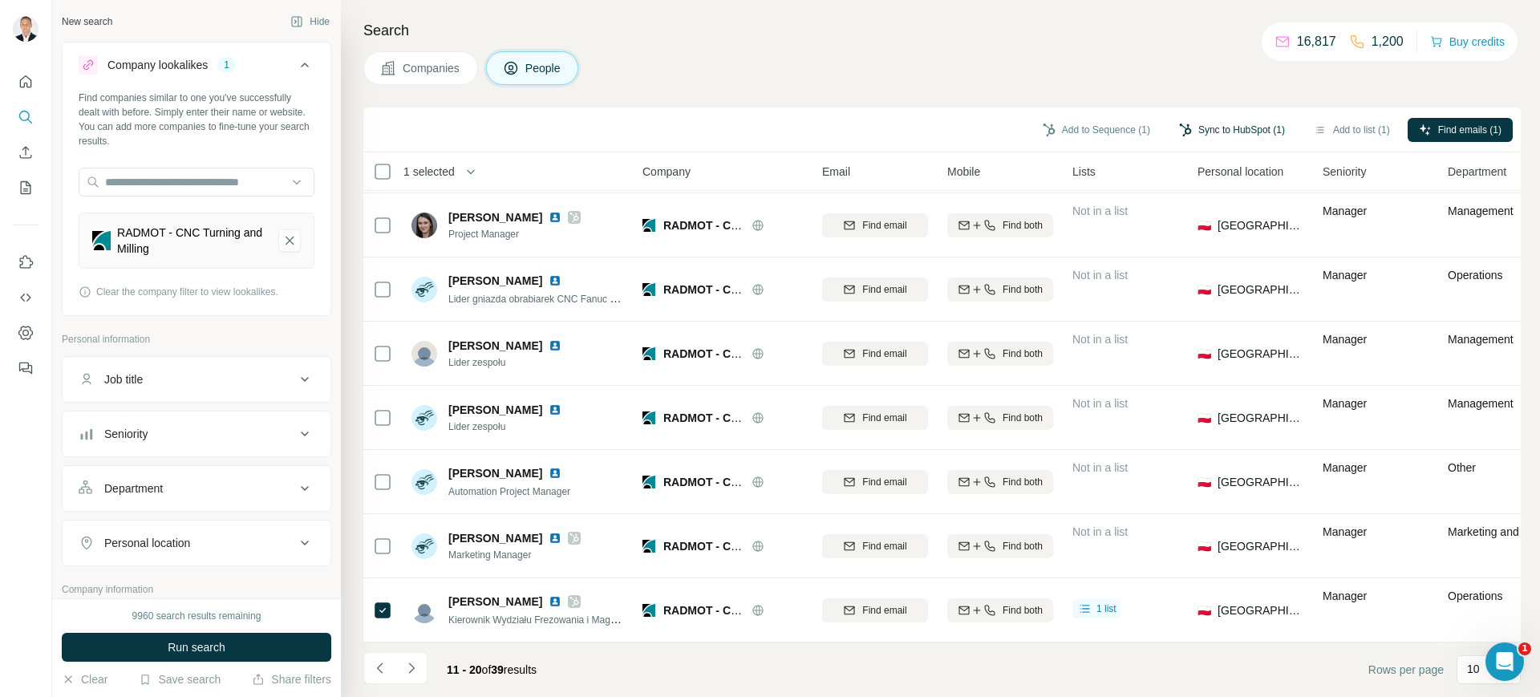
click at [1185, 133] on icon "button" at bounding box center [1185, 129] width 13 height 13
click at [1052, 82] on div "Companies People" at bounding box center [941, 68] width 1157 height 34
click at [1216, 130] on button "Sync to HubSpot (2)" at bounding box center [1232, 130] width 128 height 24
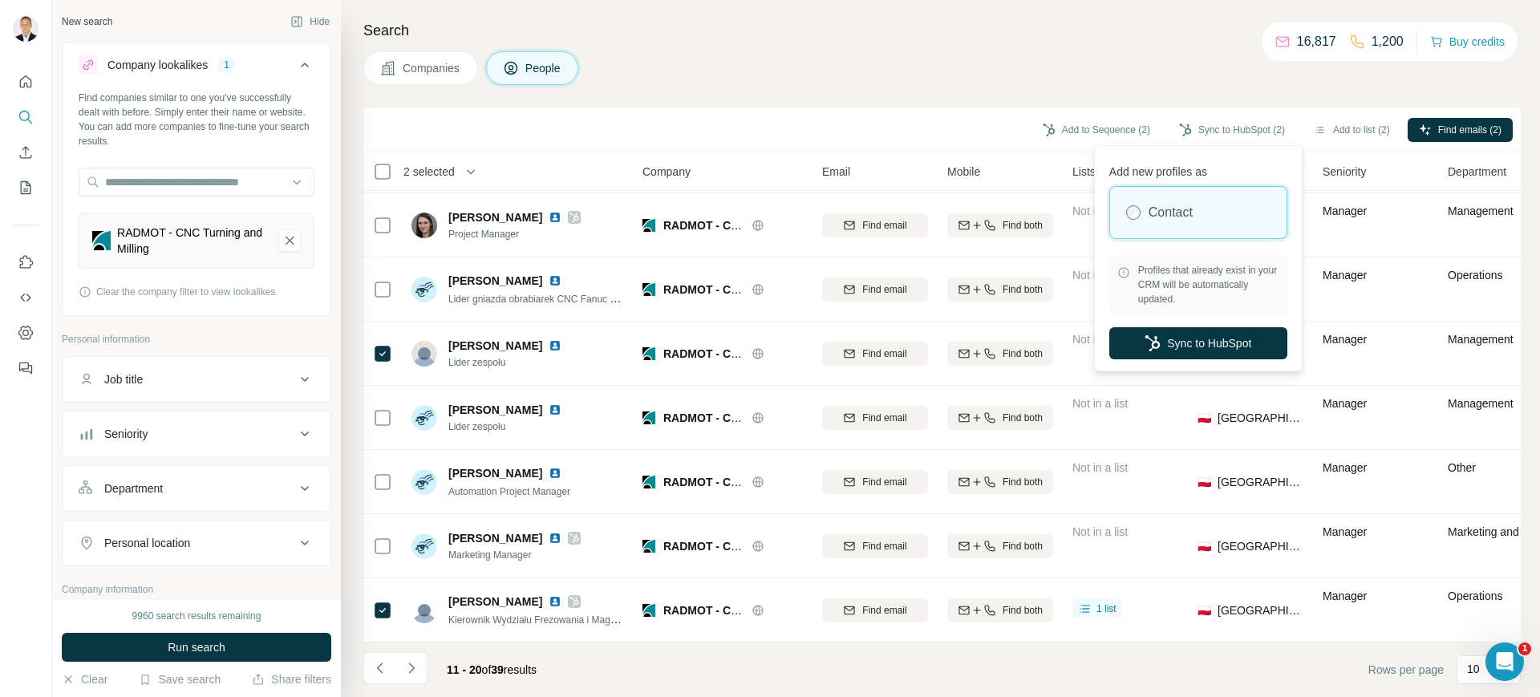
click at [1187, 222] on div "Contact" at bounding box center [1198, 212] width 176 height 51
click at [1184, 346] on button "Sync to HubSpot" at bounding box center [1198, 343] width 178 height 32
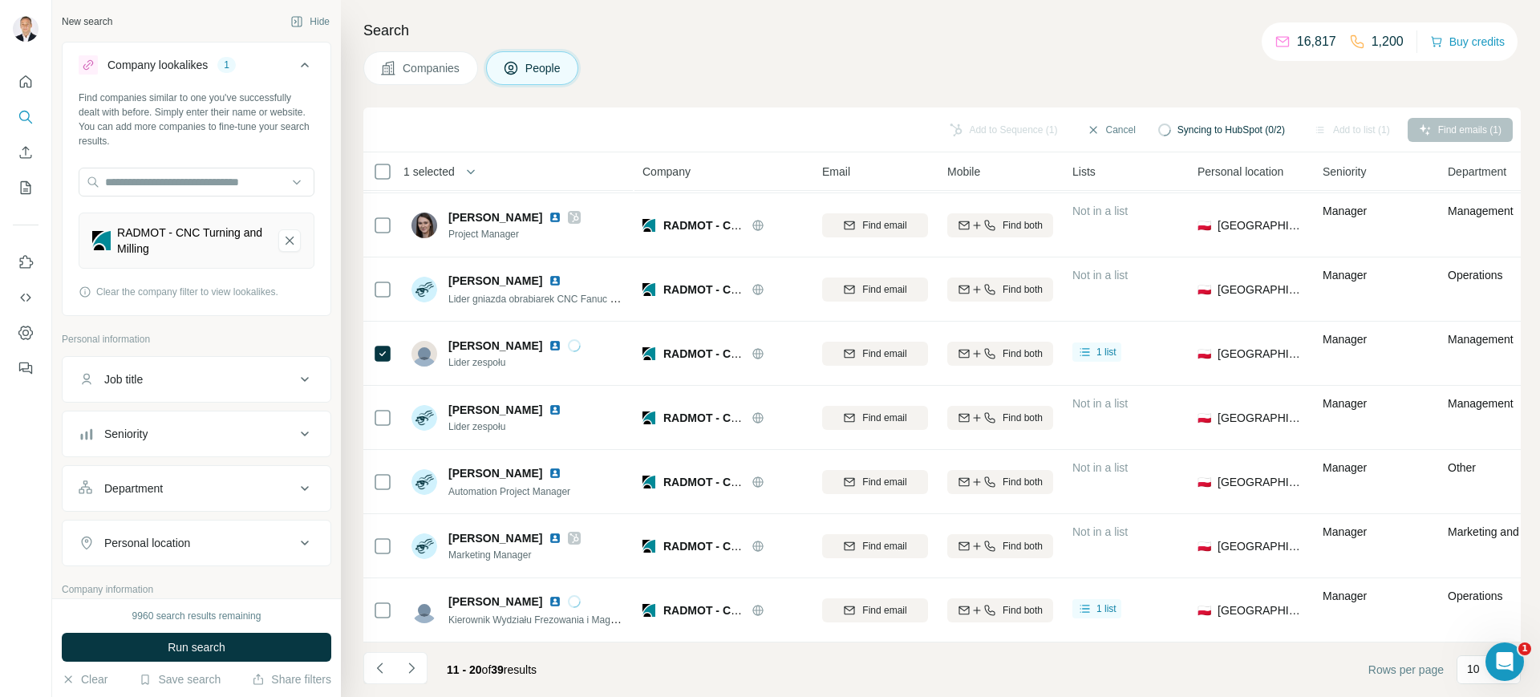
click at [1167, 132] on div "Syncing to HubSpot (0/2)" at bounding box center [1221, 130] width 149 height 24
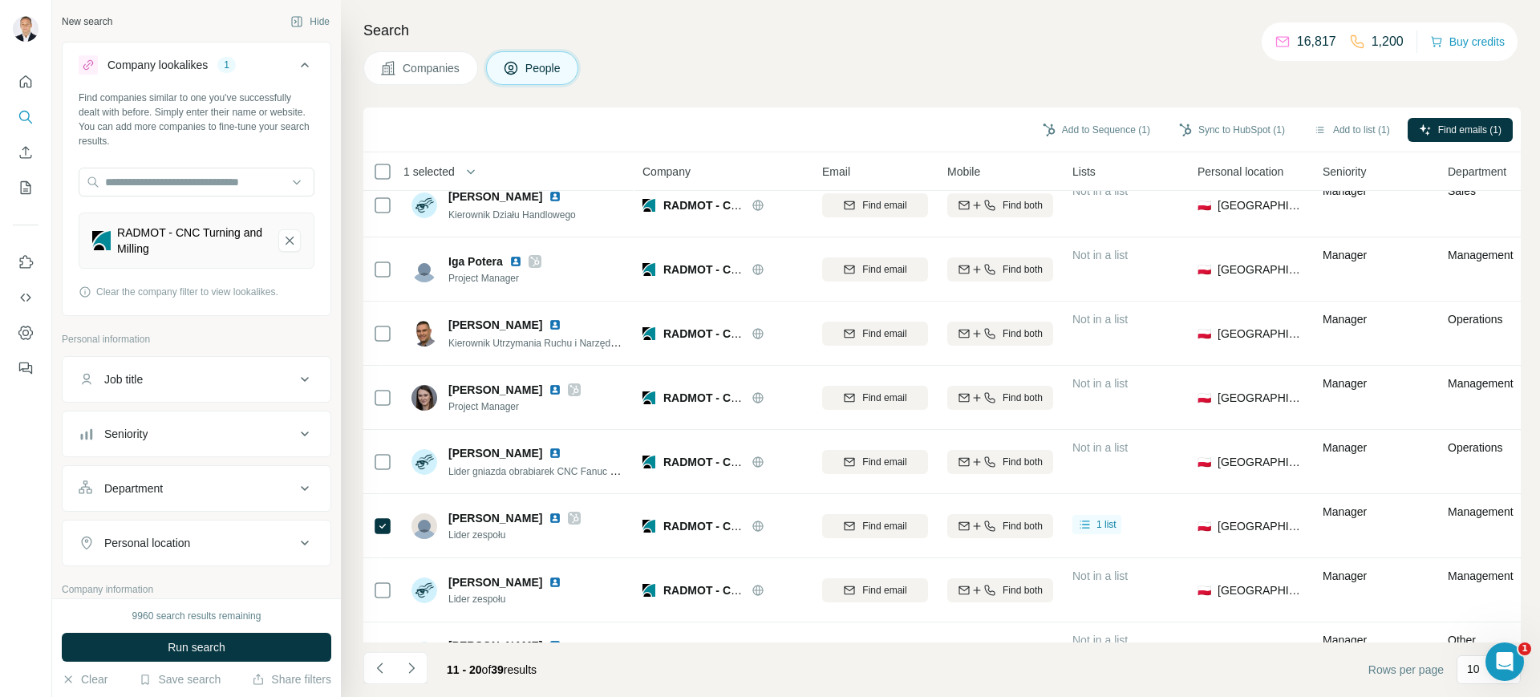
scroll to position [0, 0]
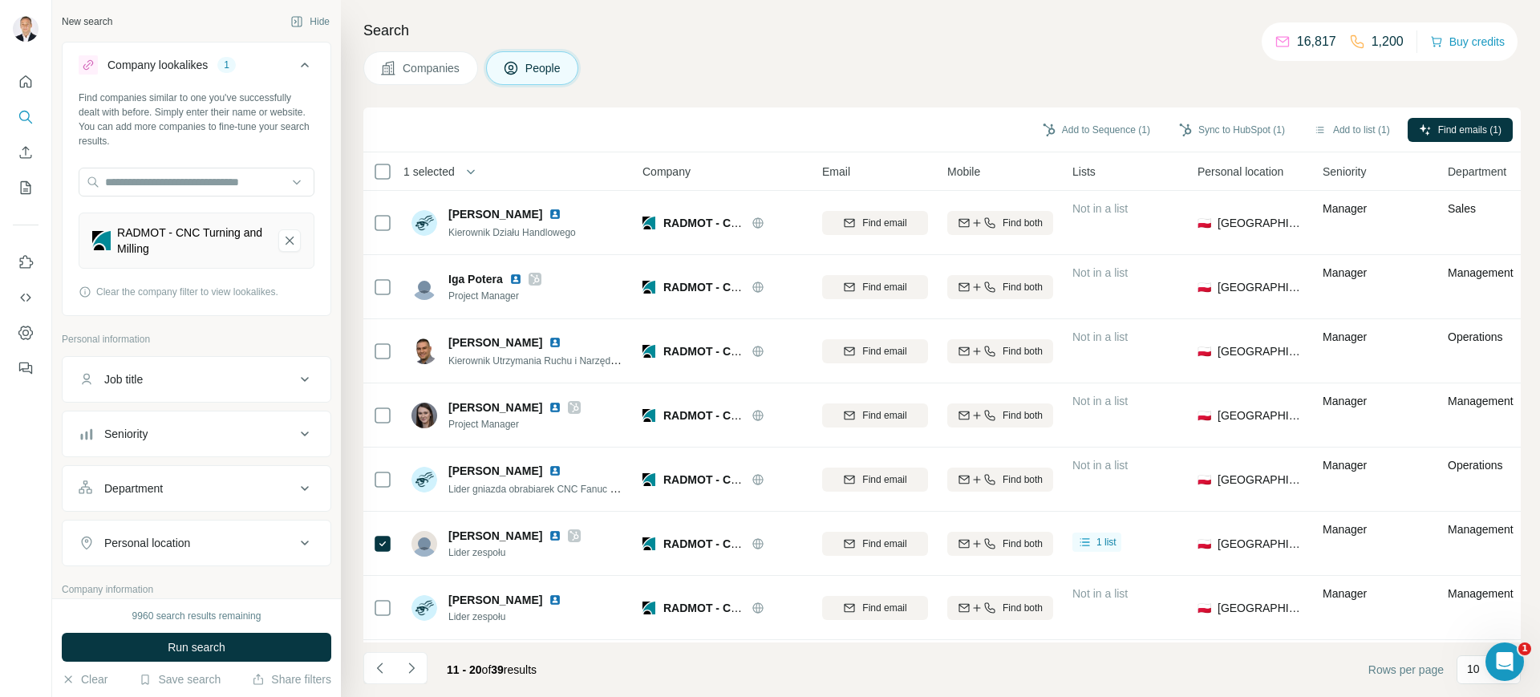
click at [450, 63] on span "Companies" at bounding box center [432, 68] width 59 height 16
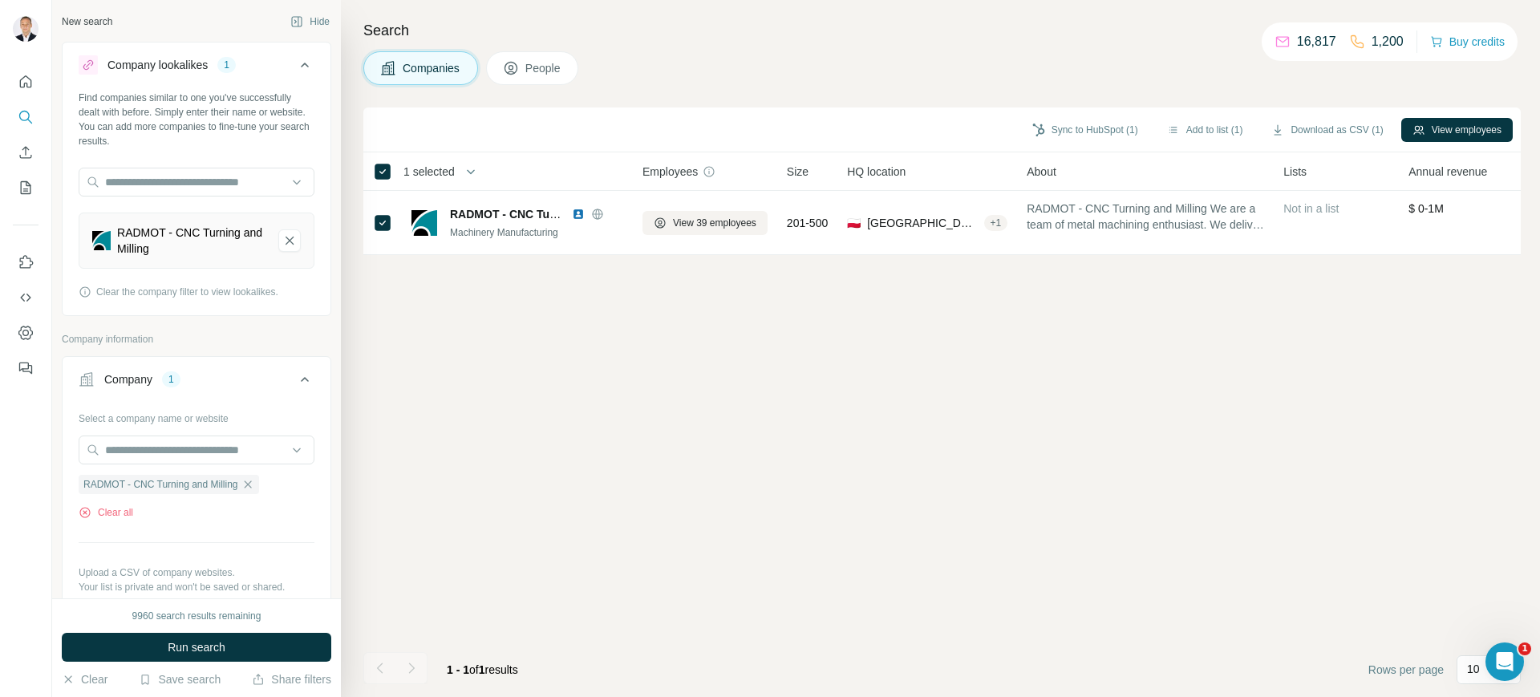
drag, startPoint x: 1090, startPoint y: 128, endPoint x: 843, endPoint y: 611, distance: 542.3
click at [844, 613] on div "Sync to HubSpot (1) Add to list (1) Download as CSV (1) View employees 1 select…" at bounding box center [941, 401] width 1157 height 589
click at [34, 79] on button "Quick start" at bounding box center [26, 81] width 26 height 29
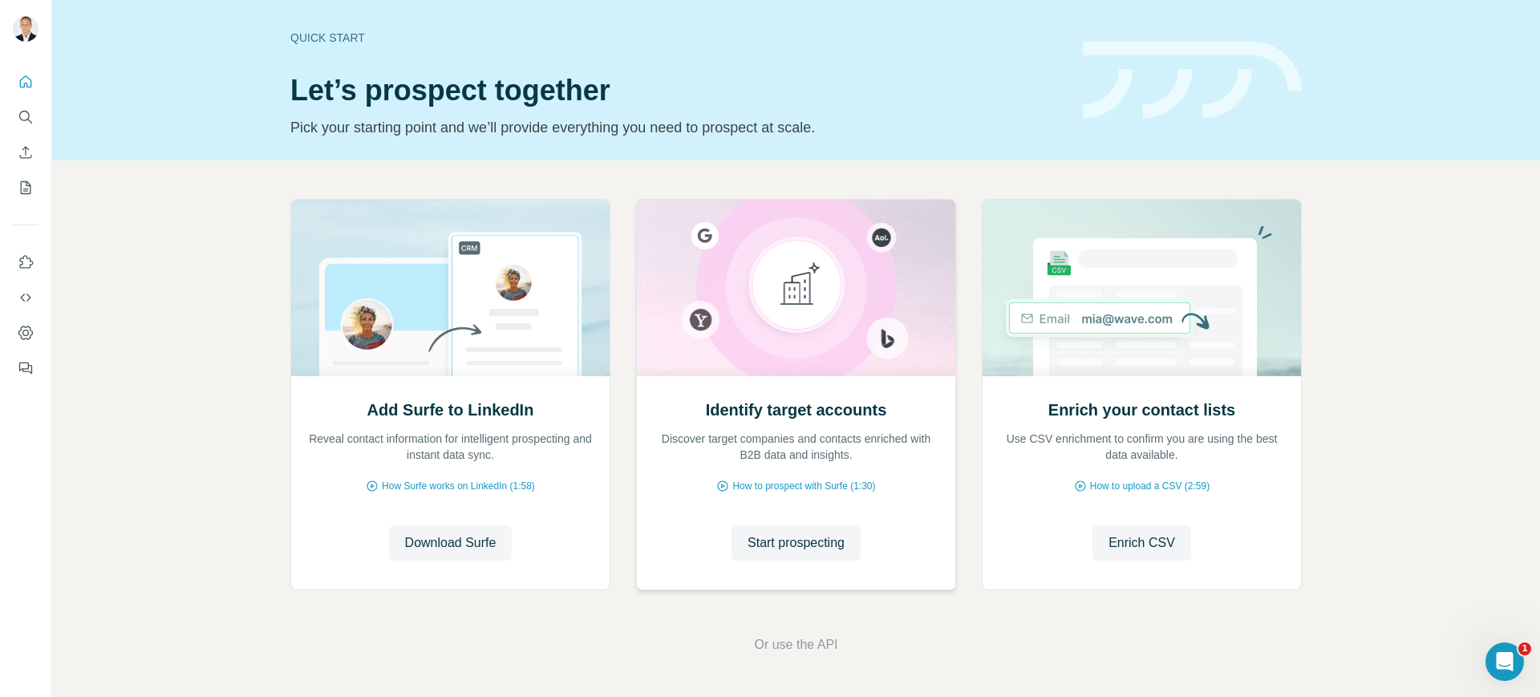
click at [783, 562] on div "Identify target accounts Discover target companies and contacts enriched with B…" at bounding box center [796, 482] width 318 height 213
click at [767, 540] on span "Start prospecting" at bounding box center [795, 542] width 97 height 19
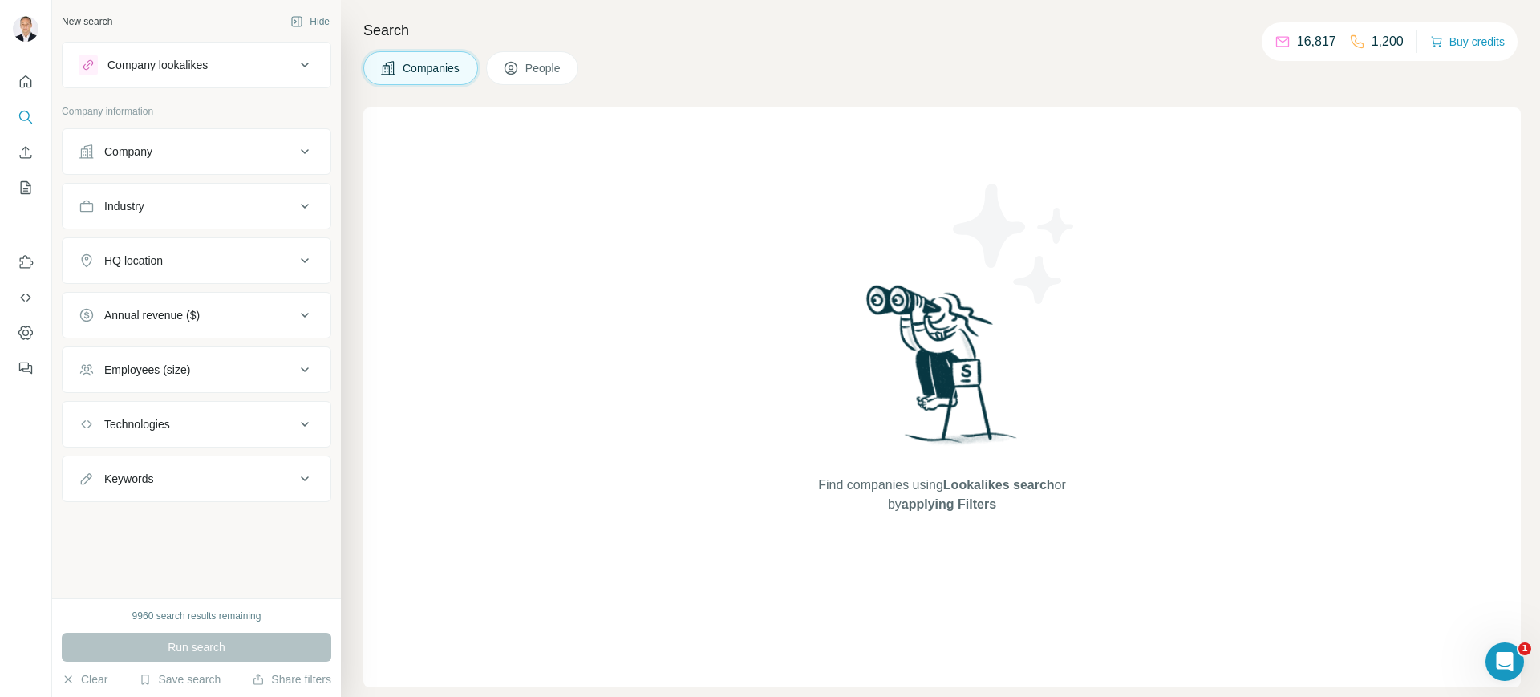
click at [178, 155] on div "Company" at bounding box center [187, 152] width 217 height 16
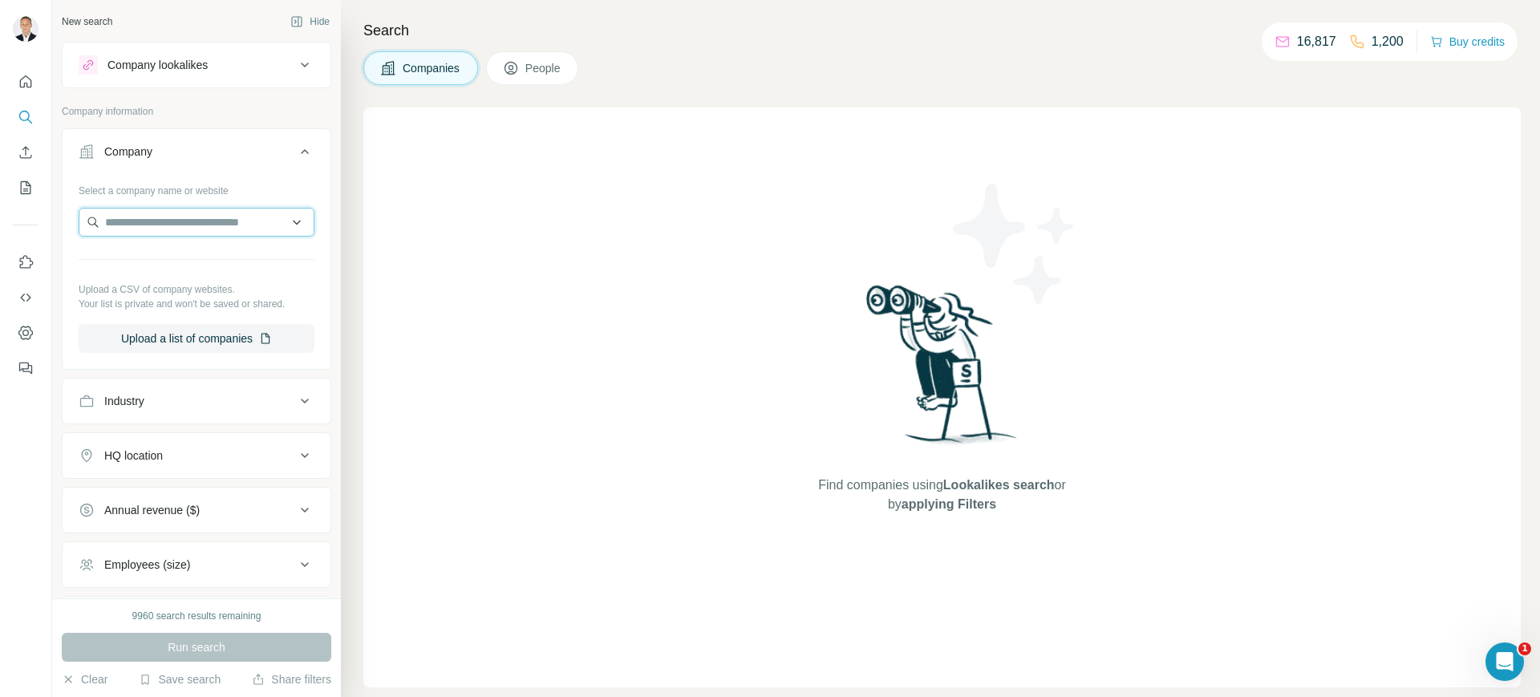
click at [159, 227] on input "text" at bounding box center [197, 222] width 236 height 29
type input "**********"
click at [163, 264] on p "IStrategy" at bounding box center [162, 258] width 77 height 16
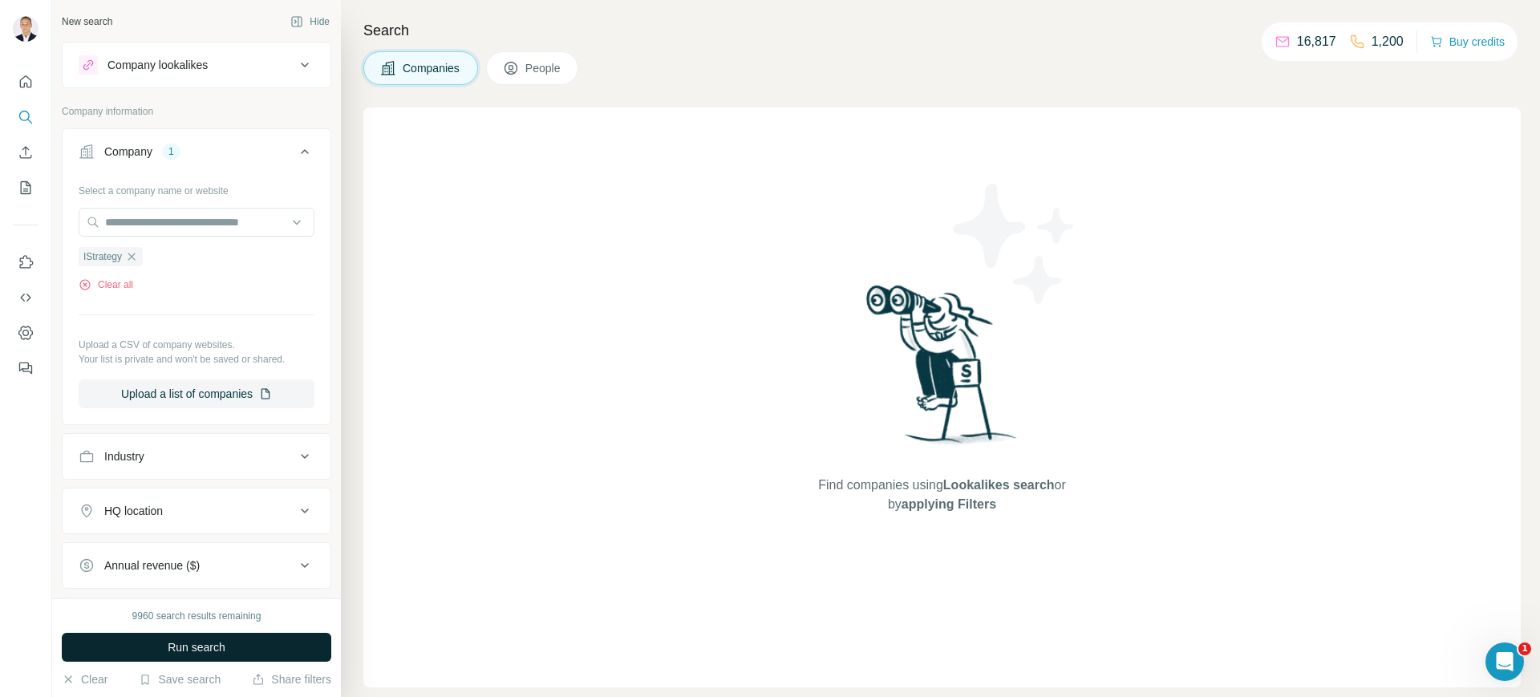
click at [253, 644] on button "Run search" at bounding box center [196, 647] width 269 height 29
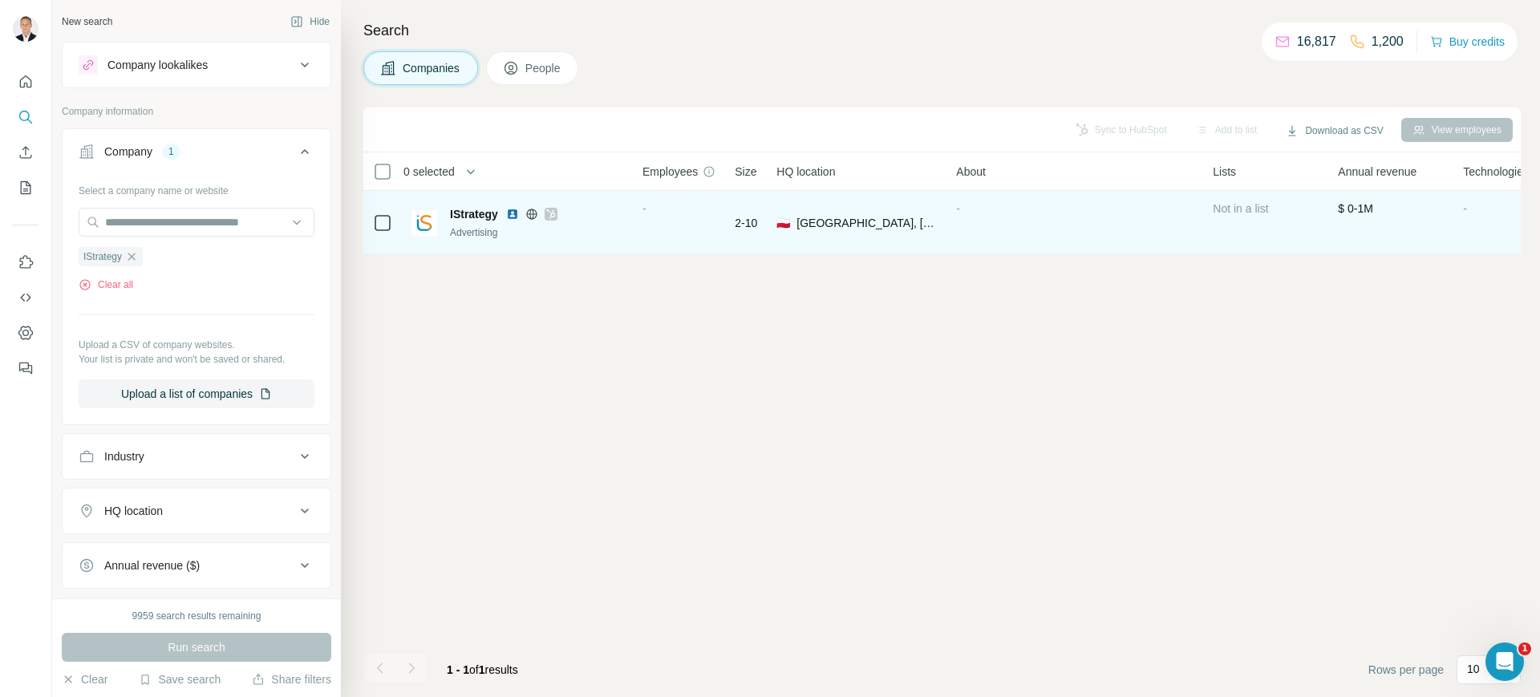
click at [483, 213] on span "IStrategy" at bounding box center [474, 214] width 48 height 16
click at [513, 214] on img at bounding box center [512, 214] width 13 height 13
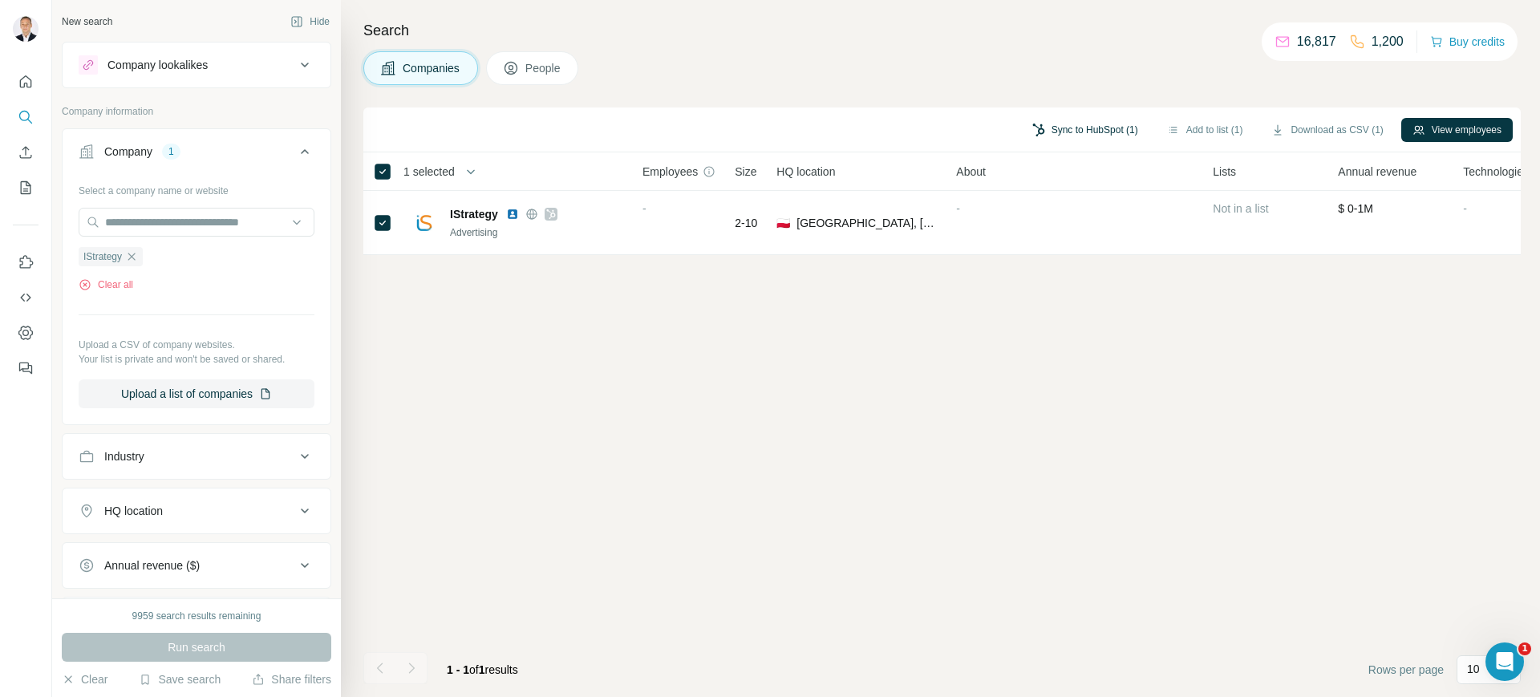
click at [1095, 134] on button "Sync to HubSpot (1)" at bounding box center [1085, 130] width 128 height 24
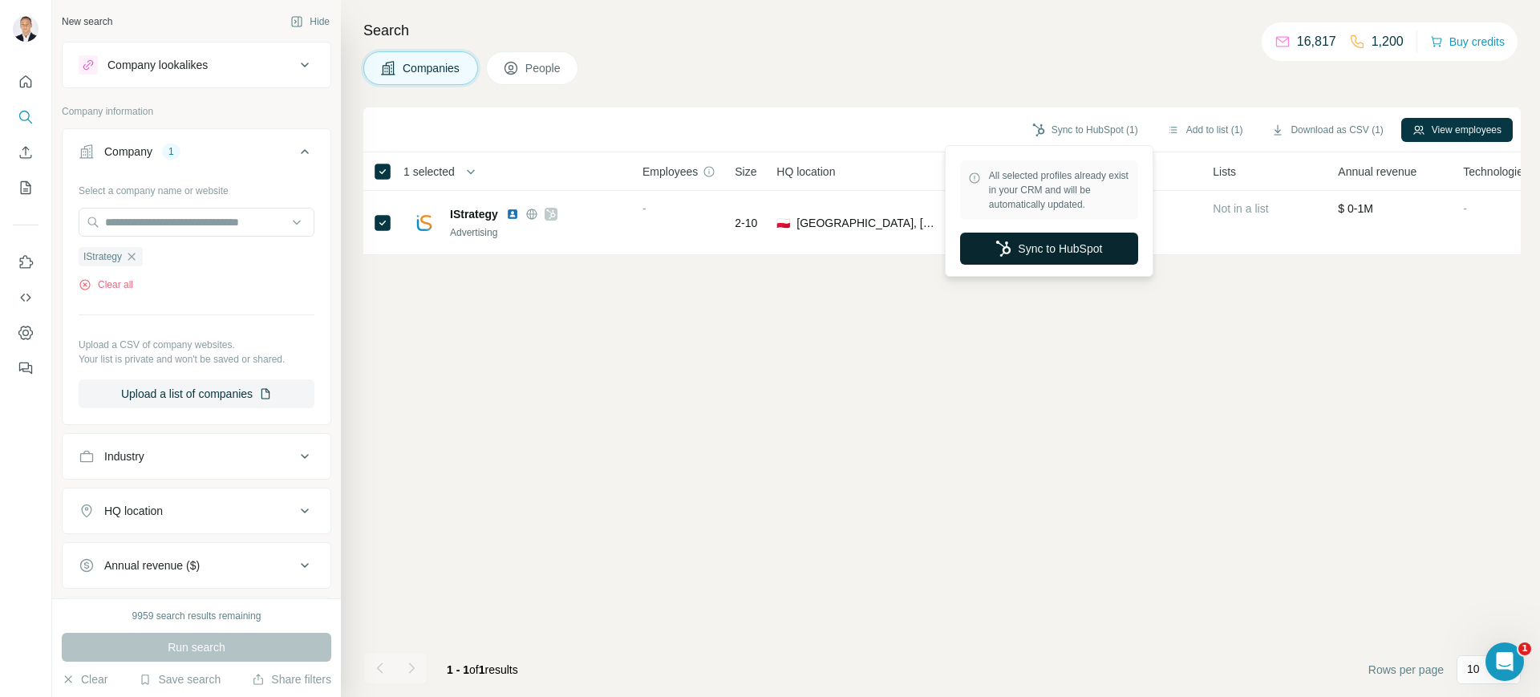
click at [1070, 250] on button "Sync to HubSpot" at bounding box center [1049, 249] width 178 height 32
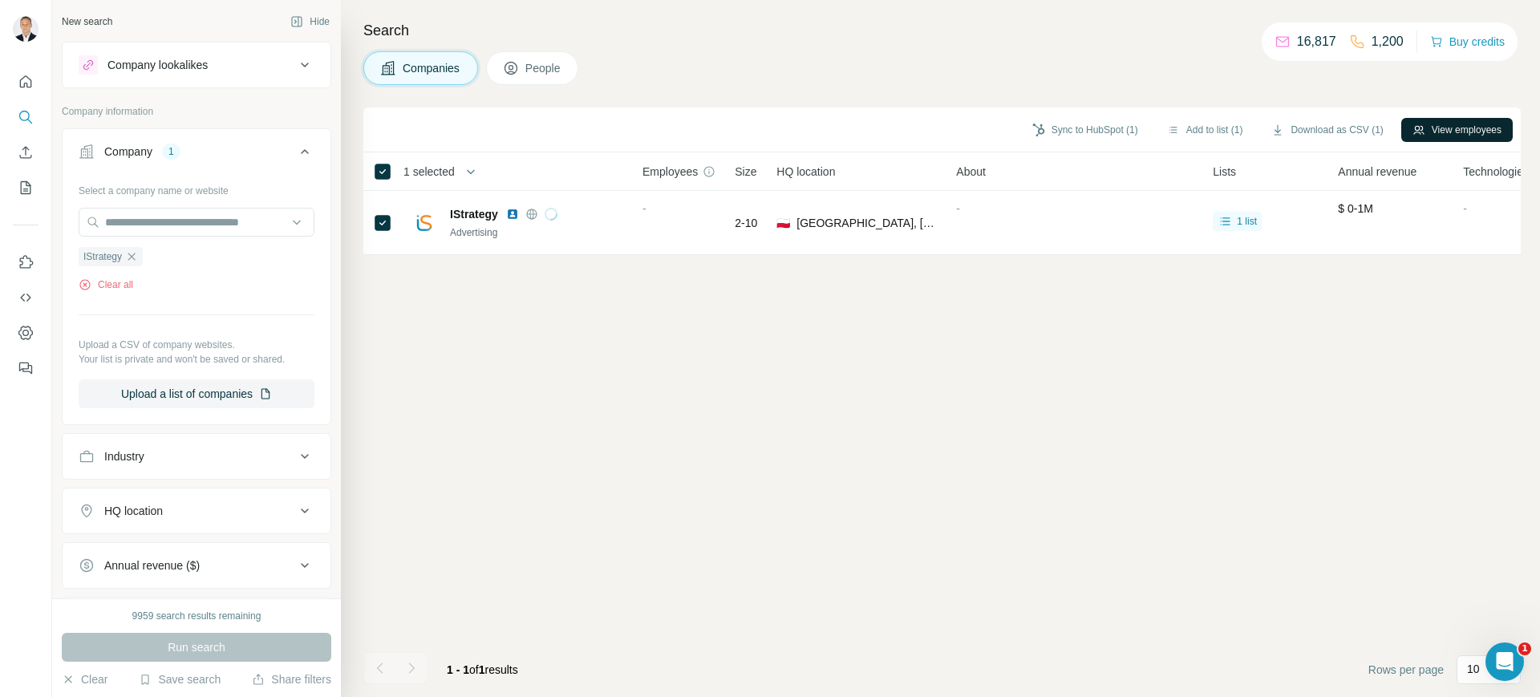
click at [1489, 134] on button "View employees" at bounding box center [1456, 130] width 111 height 24
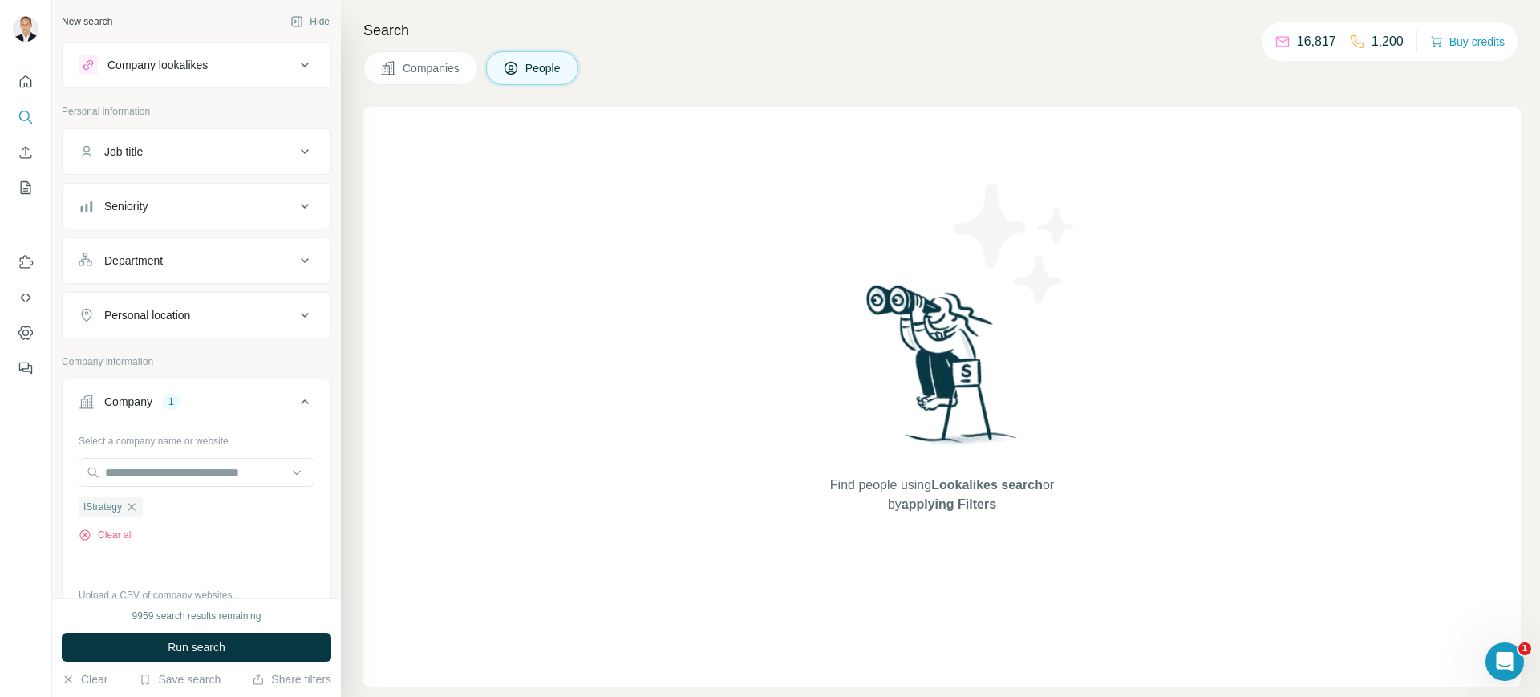
click at [230, 61] on div "Company lookalikes" at bounding box center [187, 64] width 217 height 19
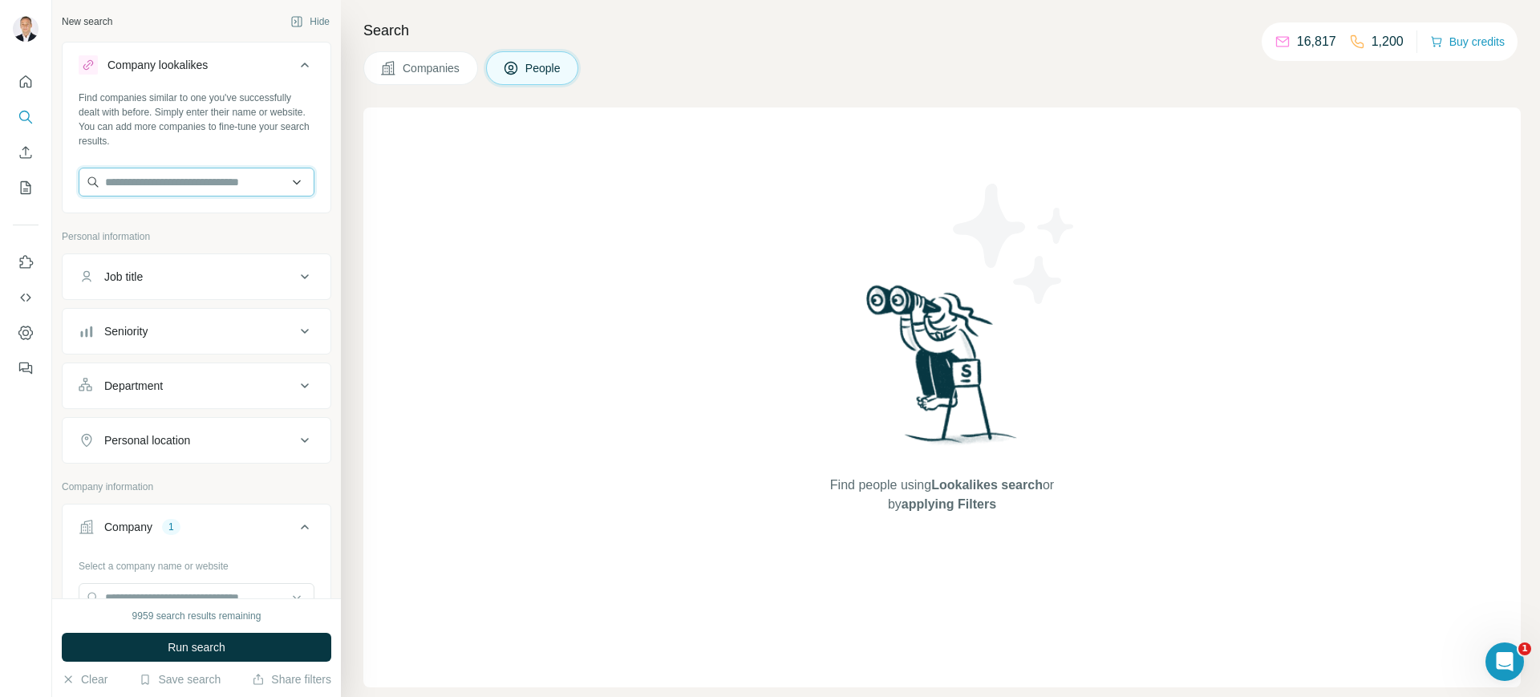
click at [132, 175] on input "text" at bounding box center [197, 182] width 236 height 29
type input "**********"
click at [156, 221] on p "IStrategy" at bounding box center [162, 218] width 77 height 16
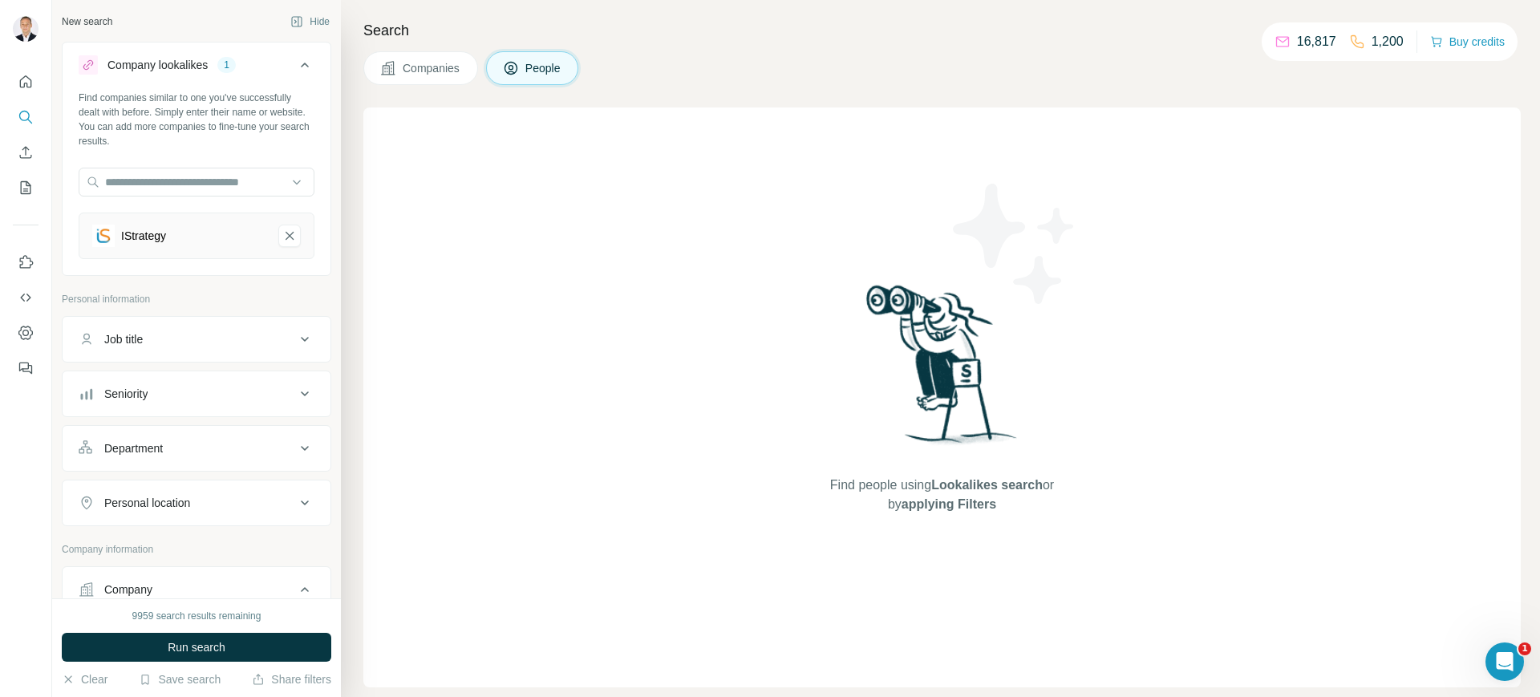
click at [448, 62] on span "Companies" at bounding box center [432, 68] width 59 height 16
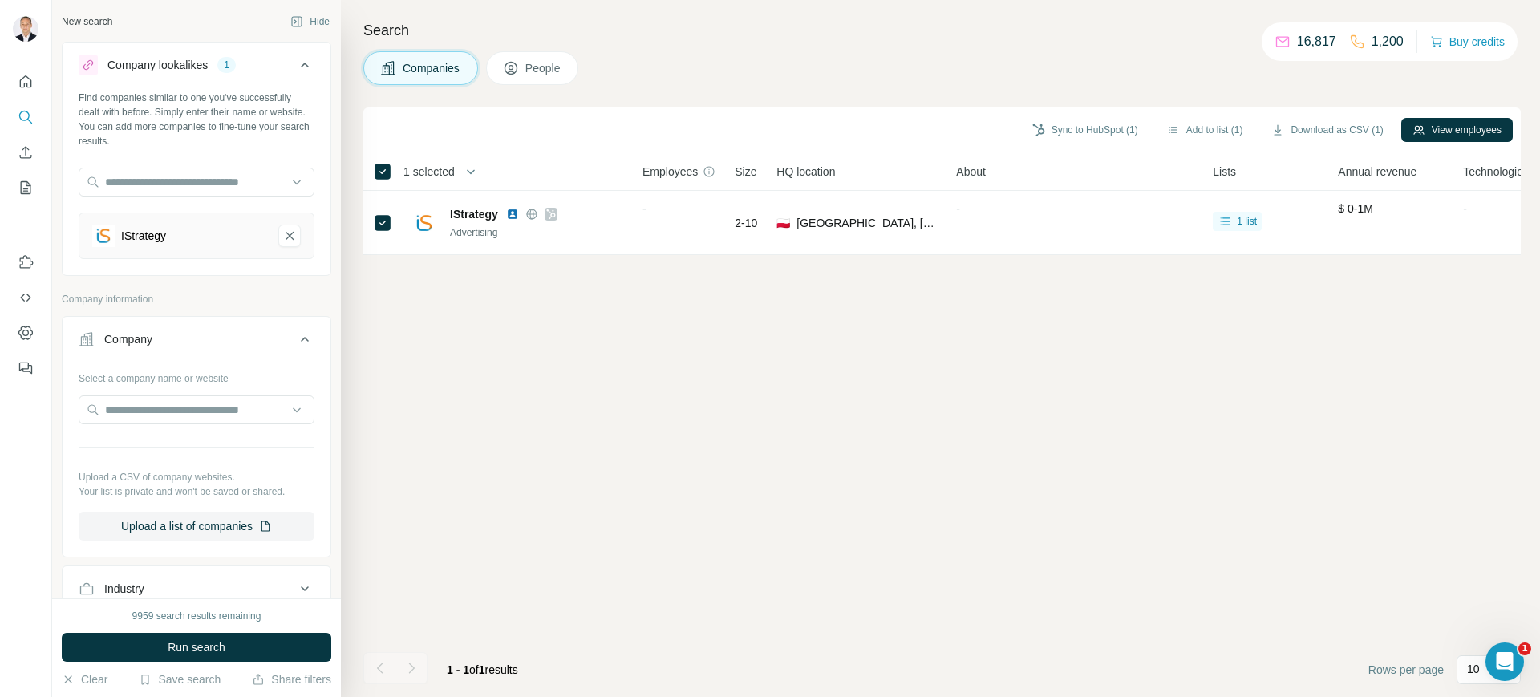
click at [524, 66] on button "People" at bounding box center [532, 68] width 93 height 34
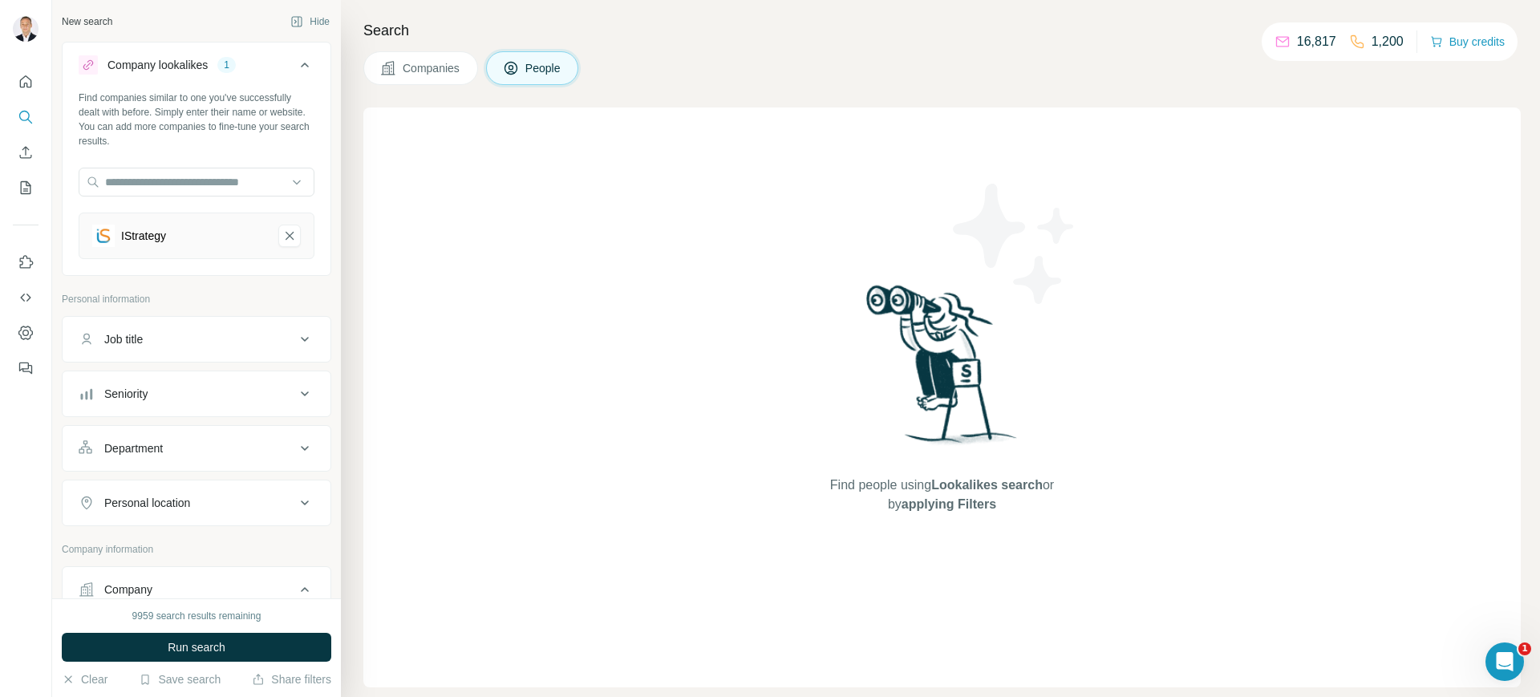
click at [1001, 398] on img at bounding box center [942, 370] width 167 height 179
click at [192, 642] on span "Run search" at bounding box center [197, 647] width 58 height 16
